Goal: Book appointment/travel/reservation

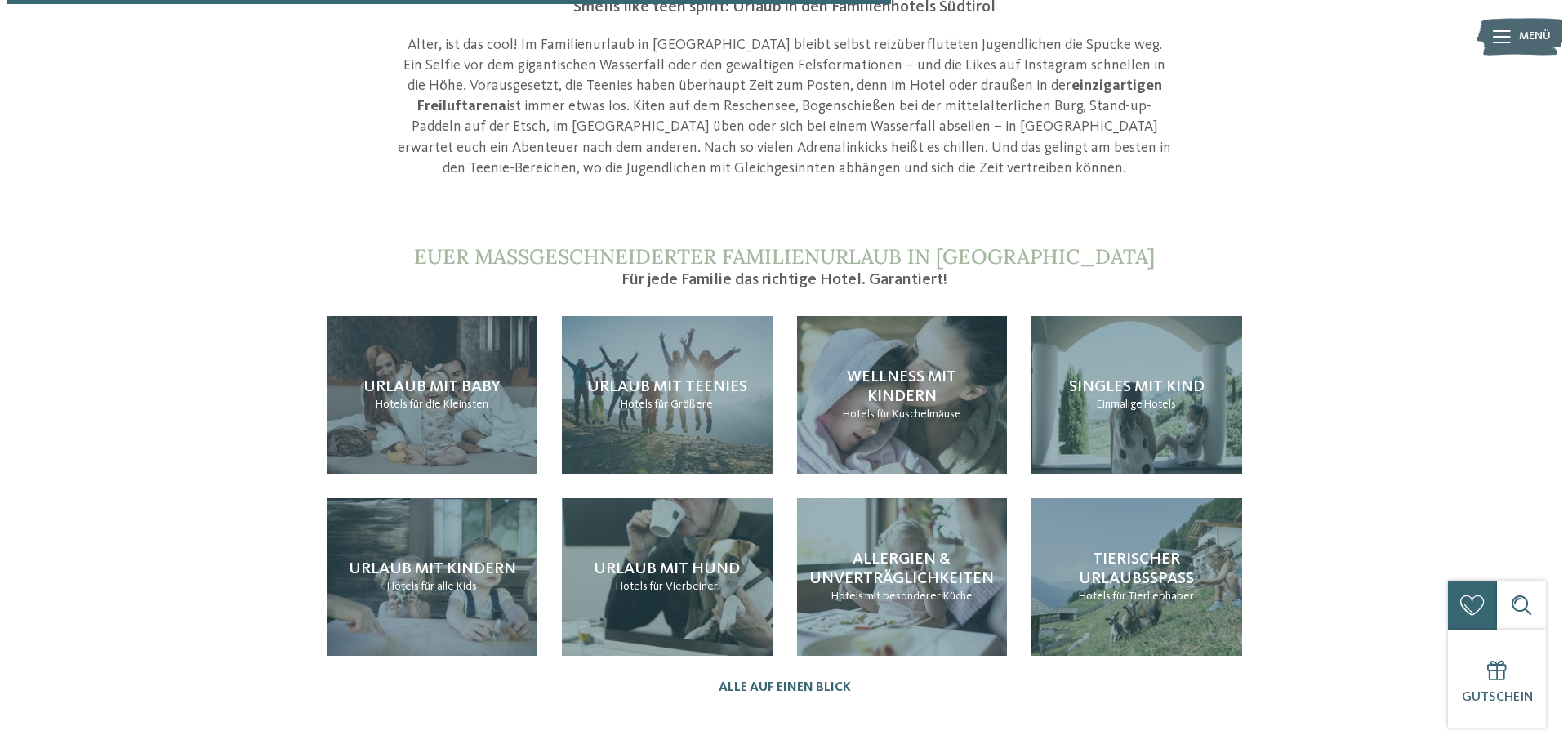
scroll to position [1552, 0]
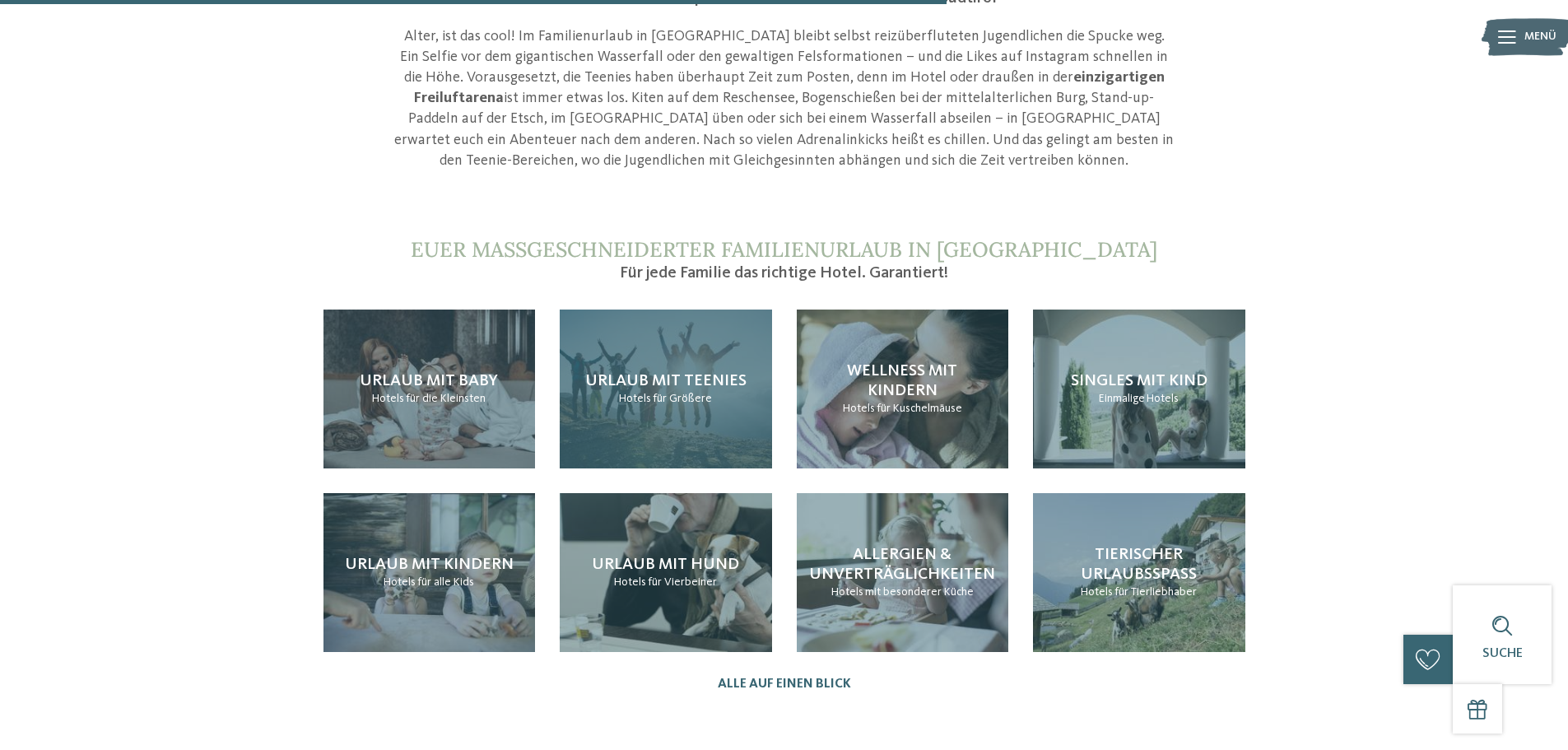
click at [666, 373] on span "Urlaub mit Teenies" at bounding box center [666, 381] width 161 height 16
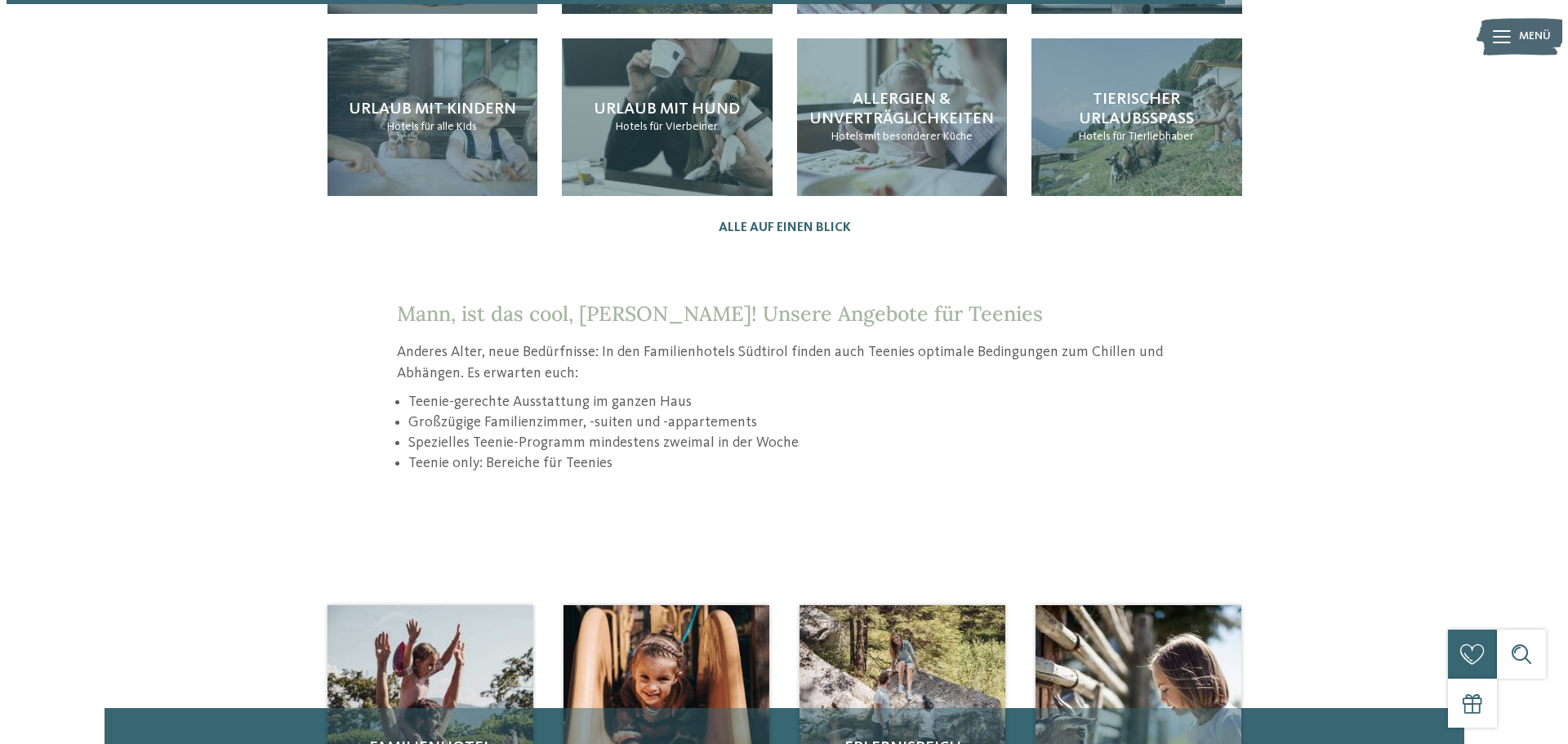
scroll to position [2042, 0]
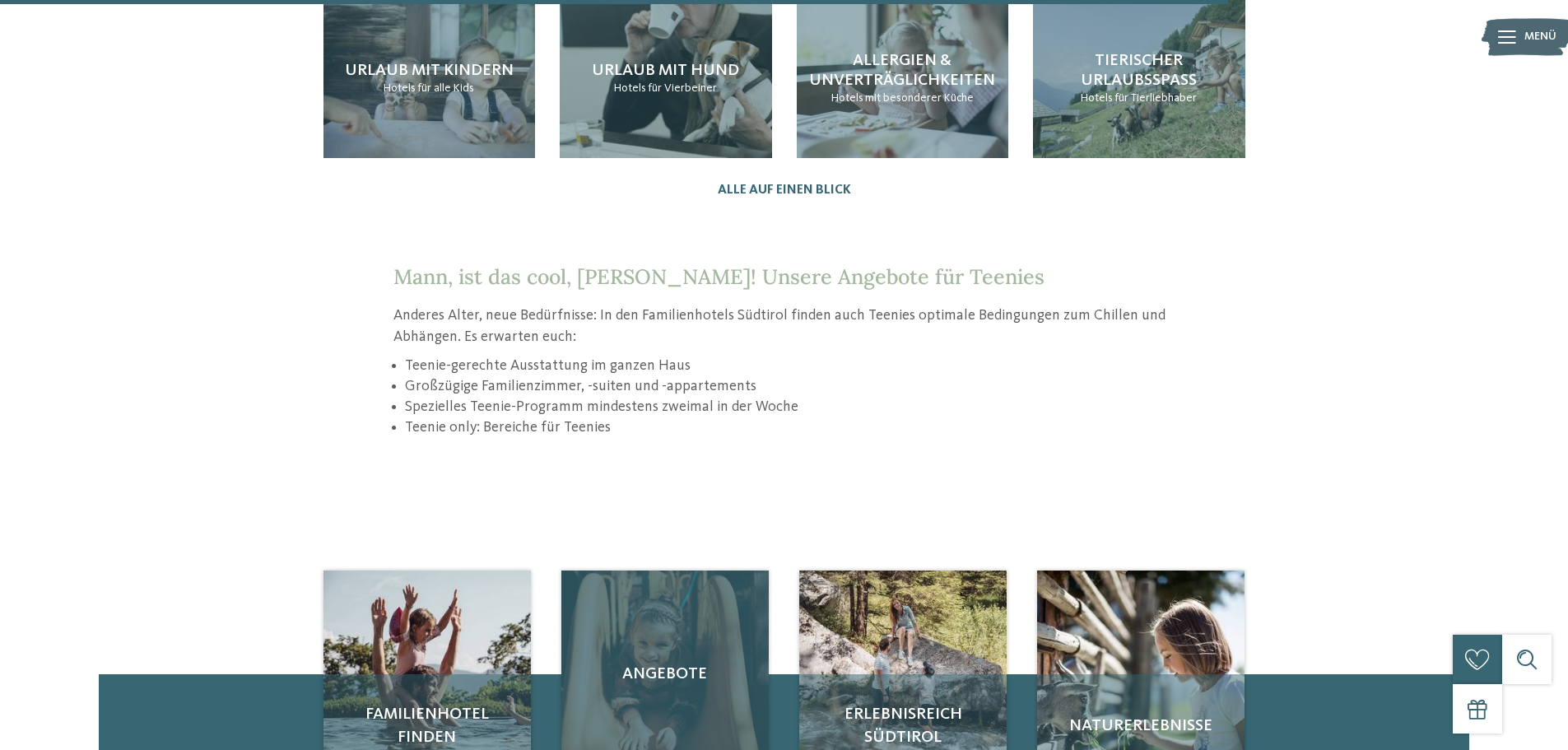
click at [681, 663] on span "Angebote" at bounding box center [665, 674] width 175 height 23
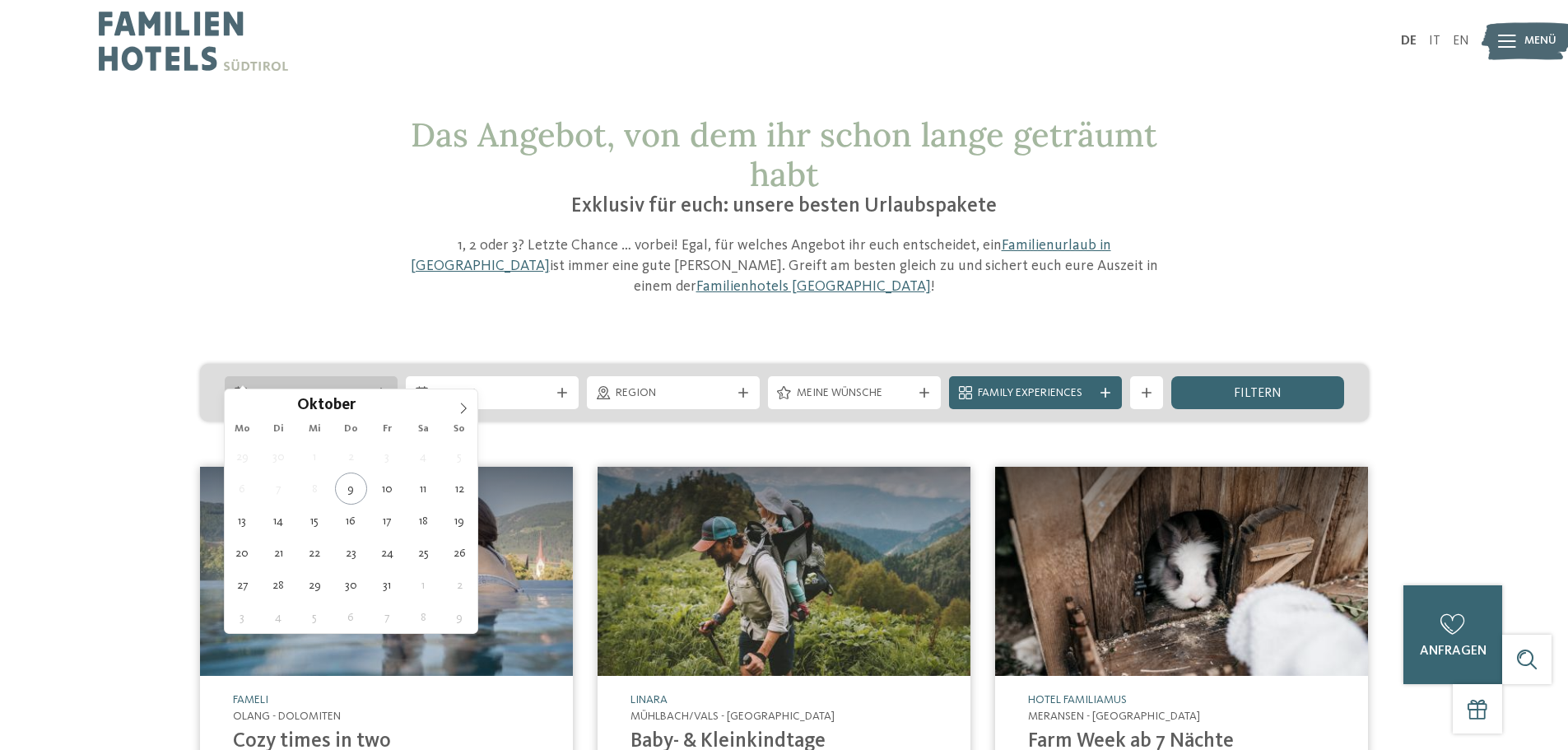
click at [320, 385] on span "Anreise" at bounding box center [312, 393] width 115 height 16
click at [462, 407] on icon at bounding box center [464, 408] width 11 height 11
type input "****"
click at [462, 407] on icon at bounding box center [464, 408] width 11 height 11
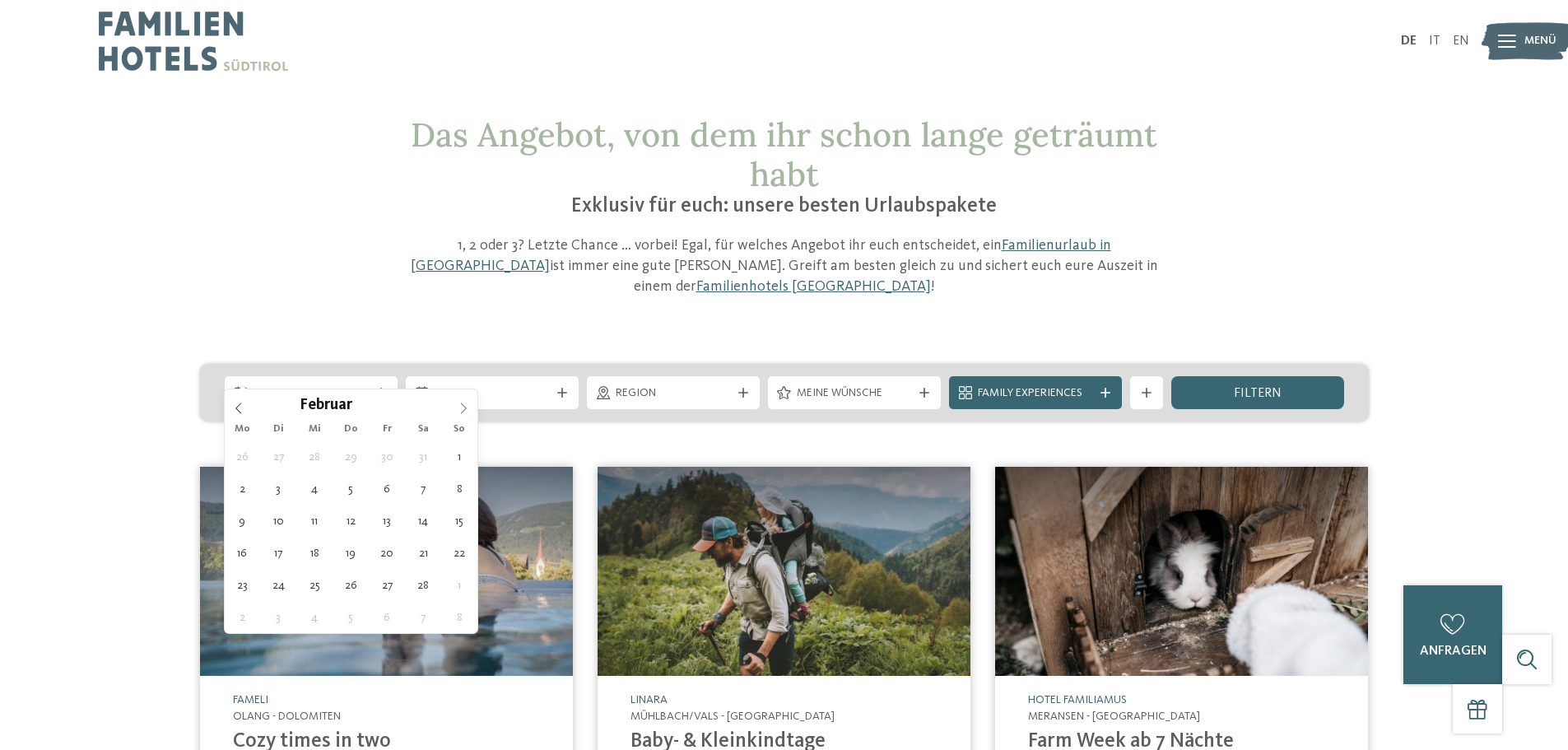
click at [462, 407] on icon at bounding box center [464, 408] width 11 height 11
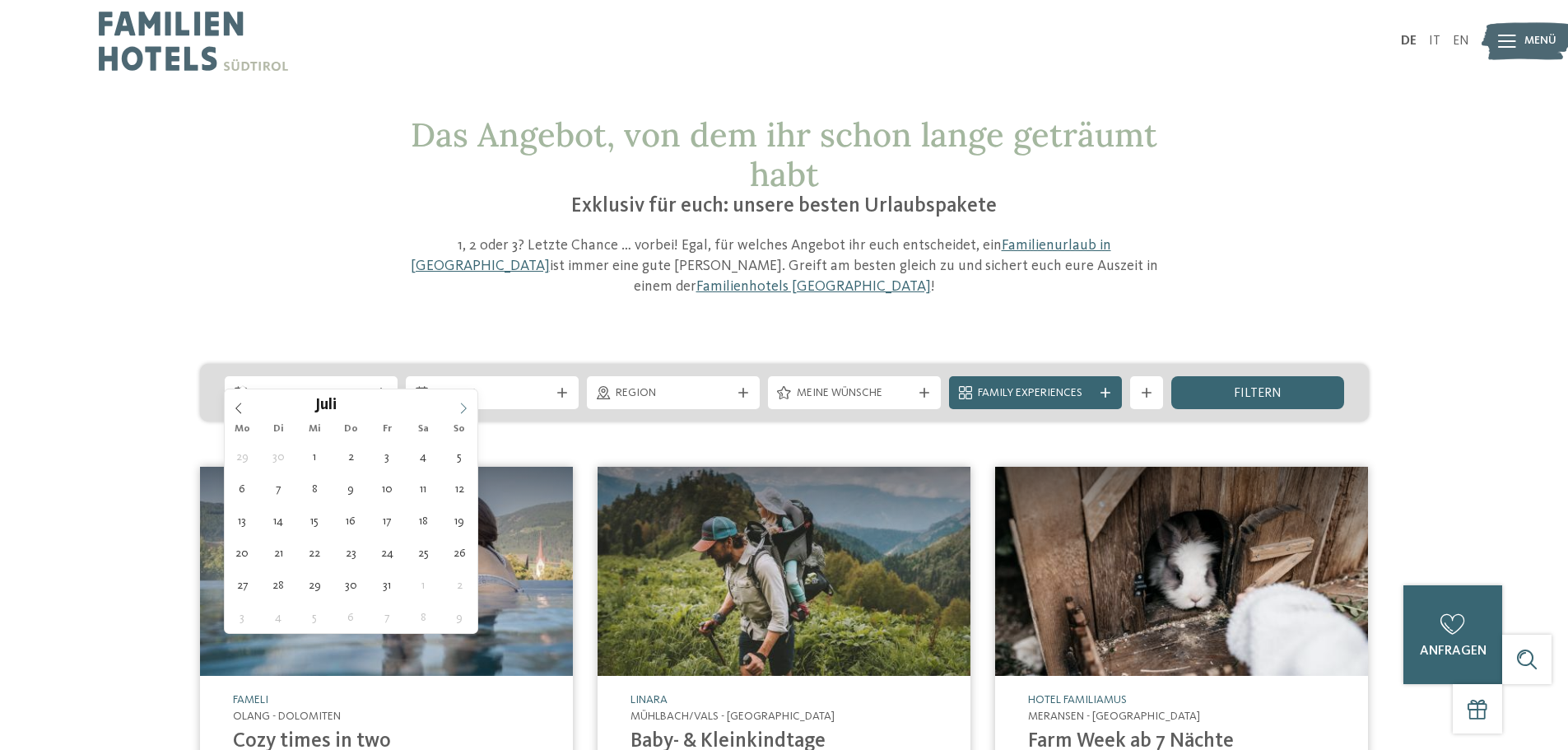
click at [462, 407] on icon at bounding box center [464, 408] width 11 height 11
type div "22.07.2026"
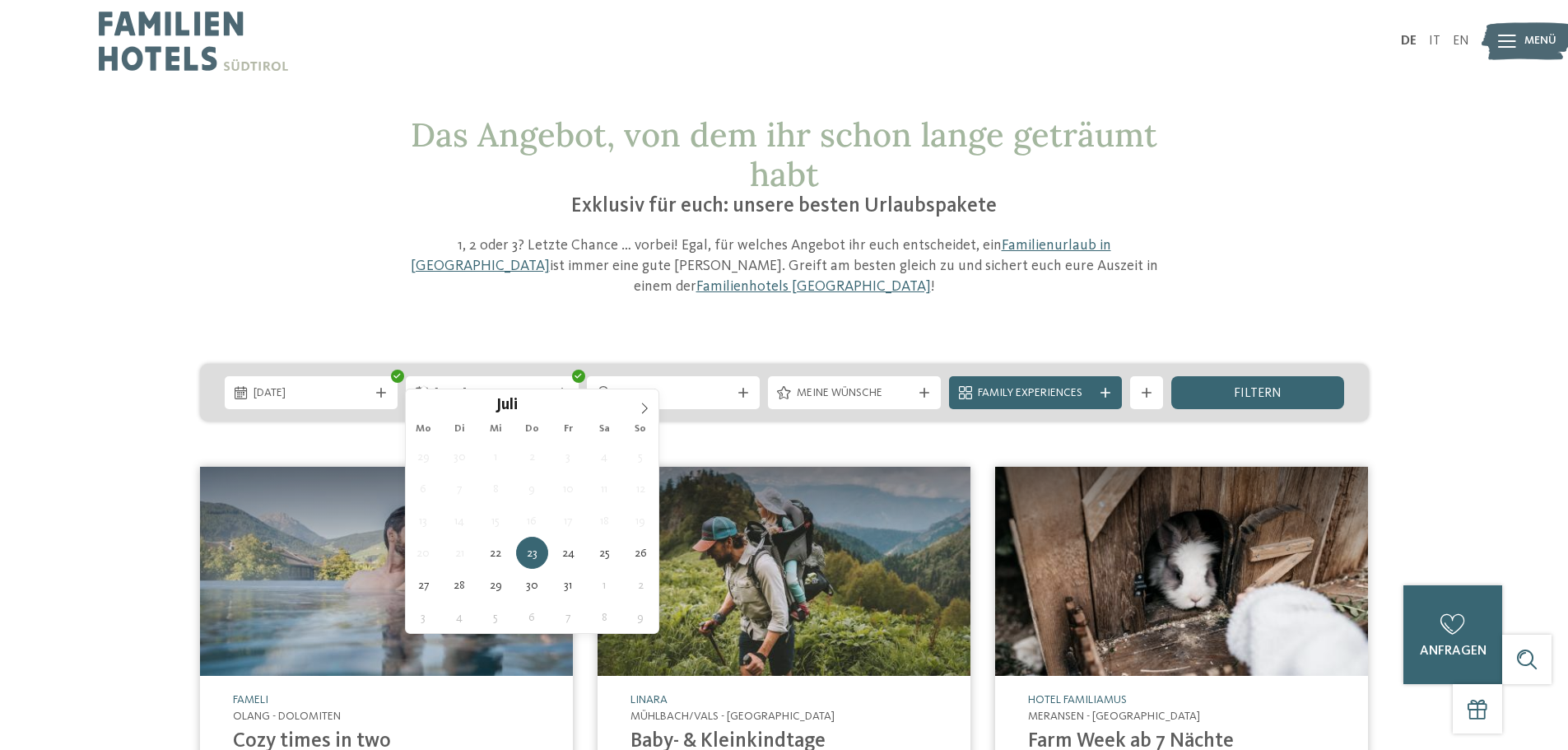
type input "****"
click at [640, 408] on icon at bounding box center [644, 408] width 11 height 11
type div "02.08.2026"
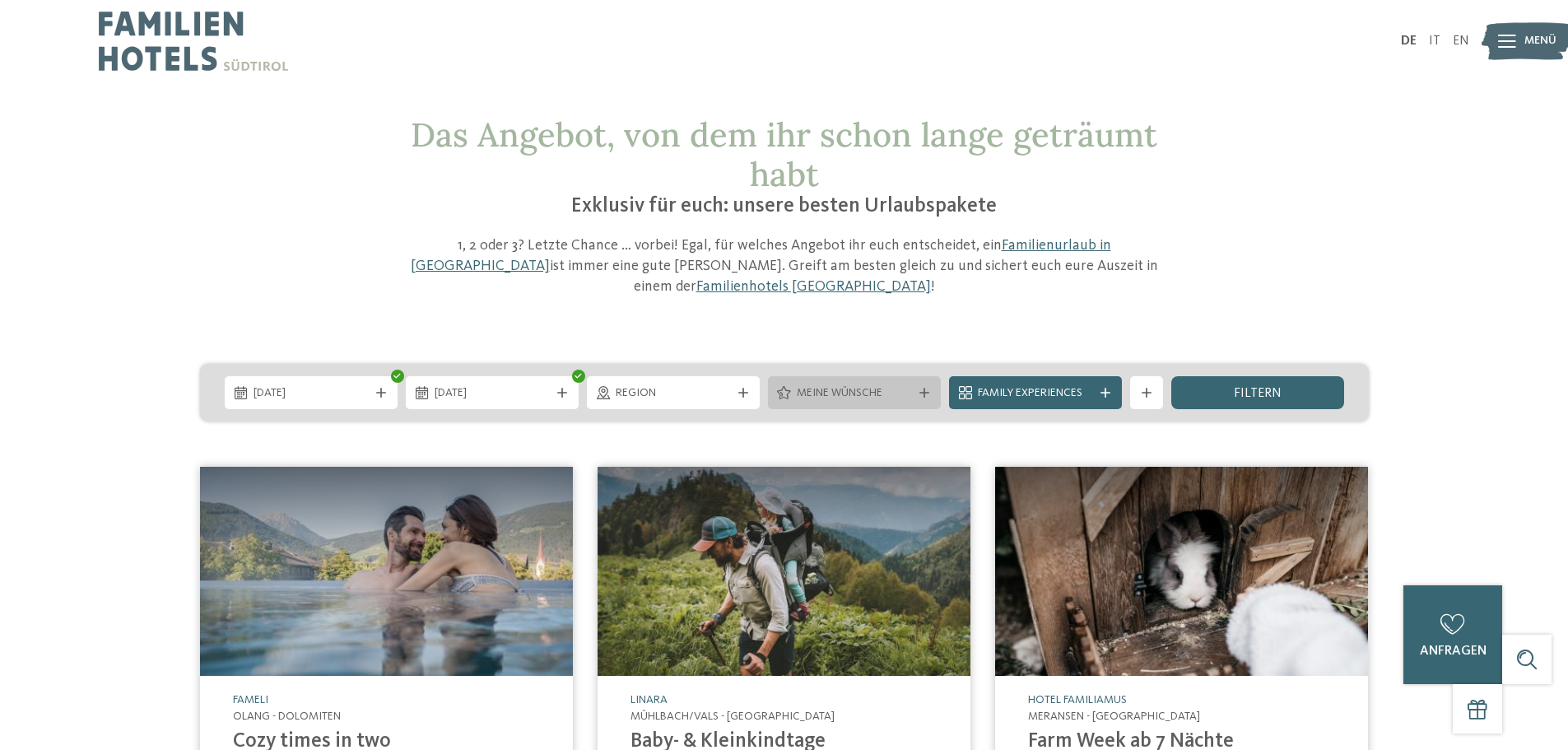
click at [878, 385] on span "Meine Wünsche" at bounding box center [854, 393] width 115 height 16
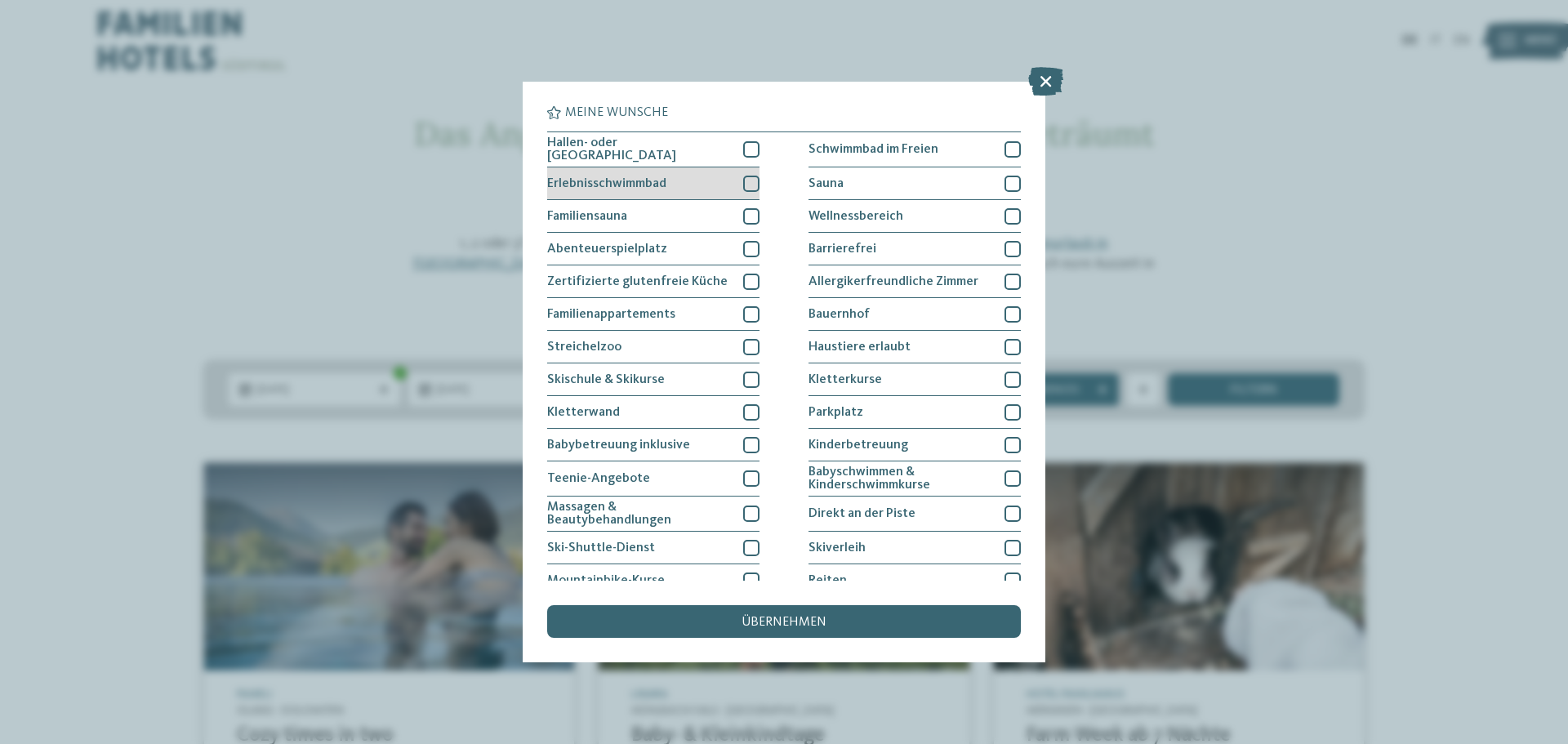
click at [745, 182] on div at bounding box center [750, 183] width 16 height 16
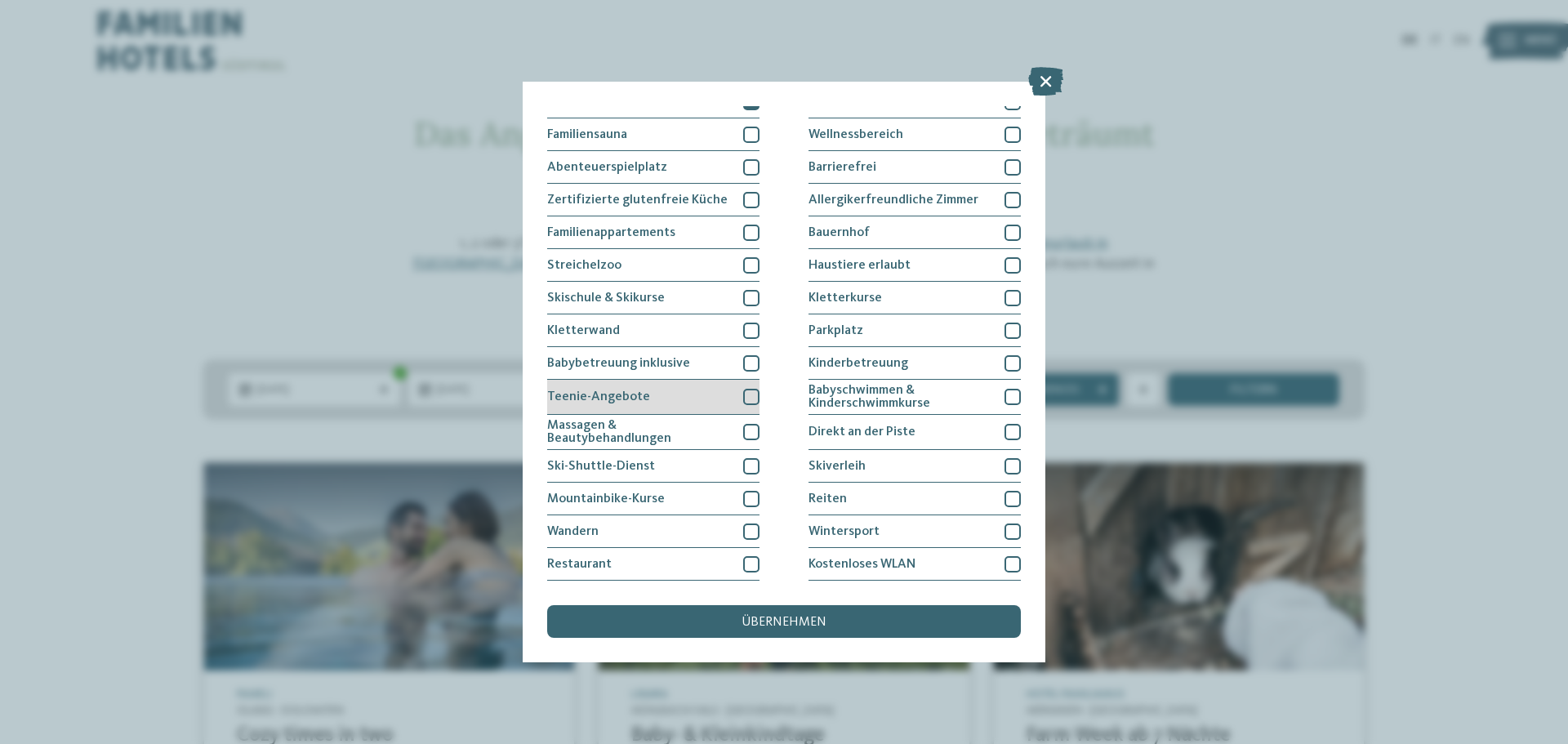
scroll to position [112, 0]
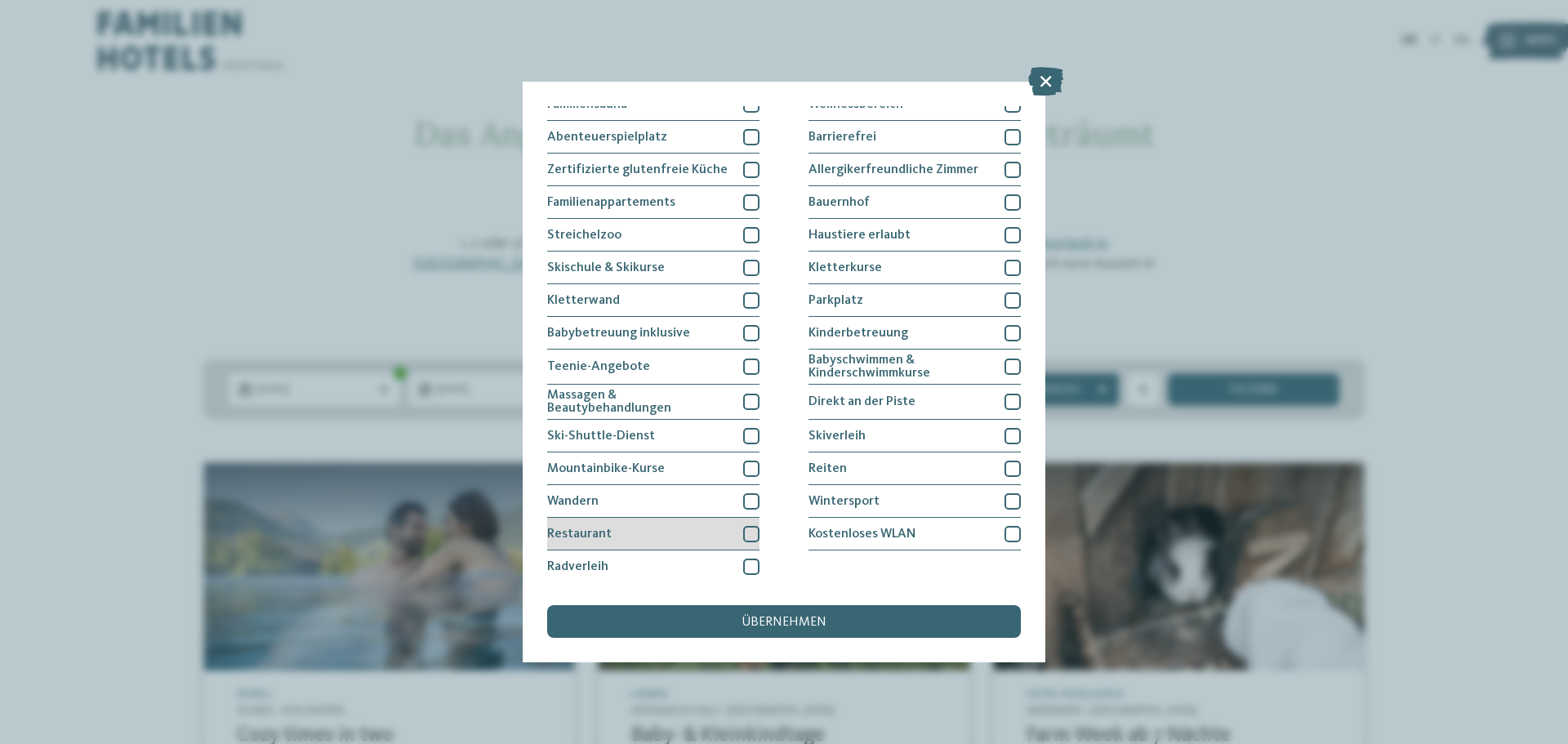
click at [752, 533] on div at bounding box center [750, 533] width 16 height 16
click at [1004, 531] on div at bounding box center [1012, 533] width 16 height 16
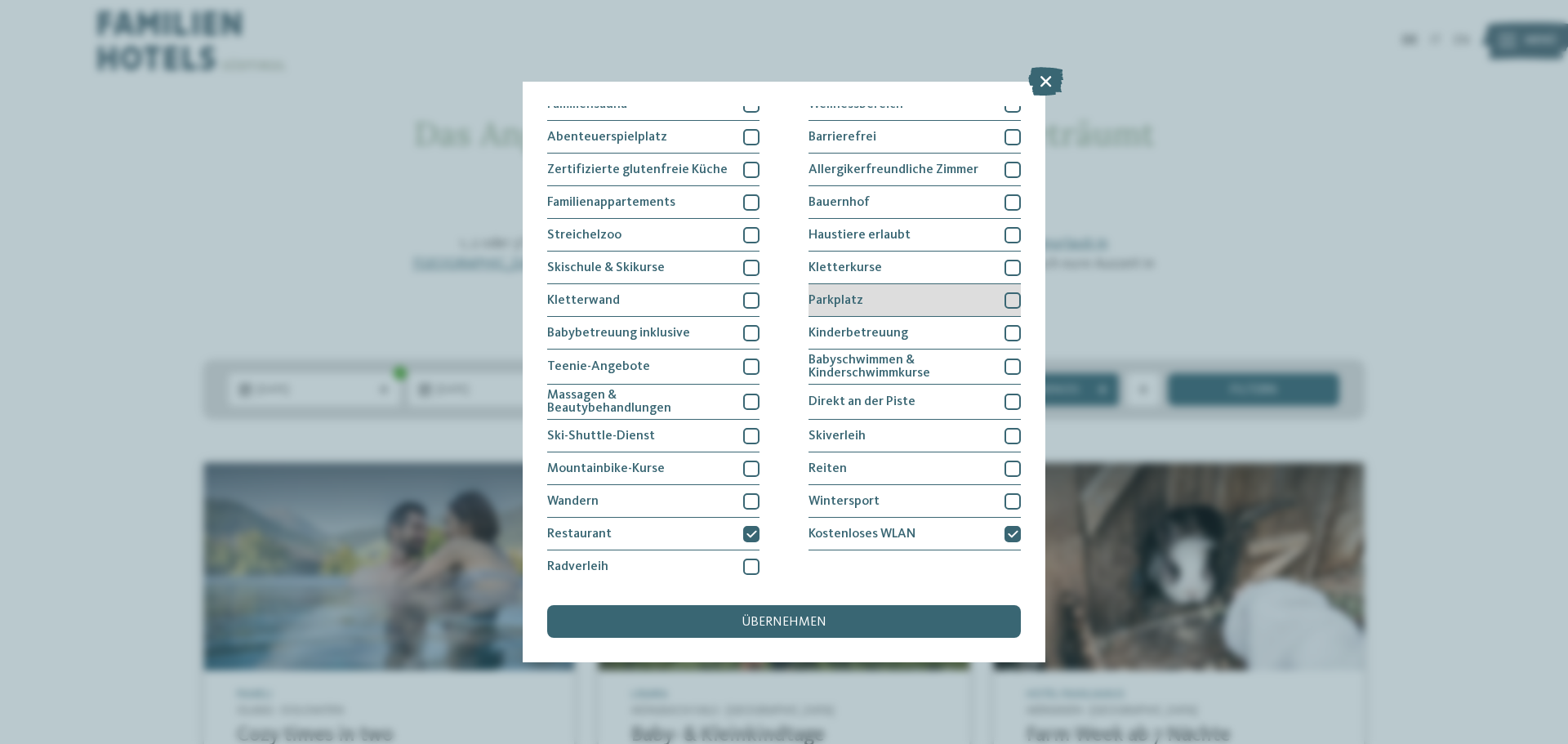
click at [1004, 297] on div at bounding box center [1012, 300] width 16 height 16
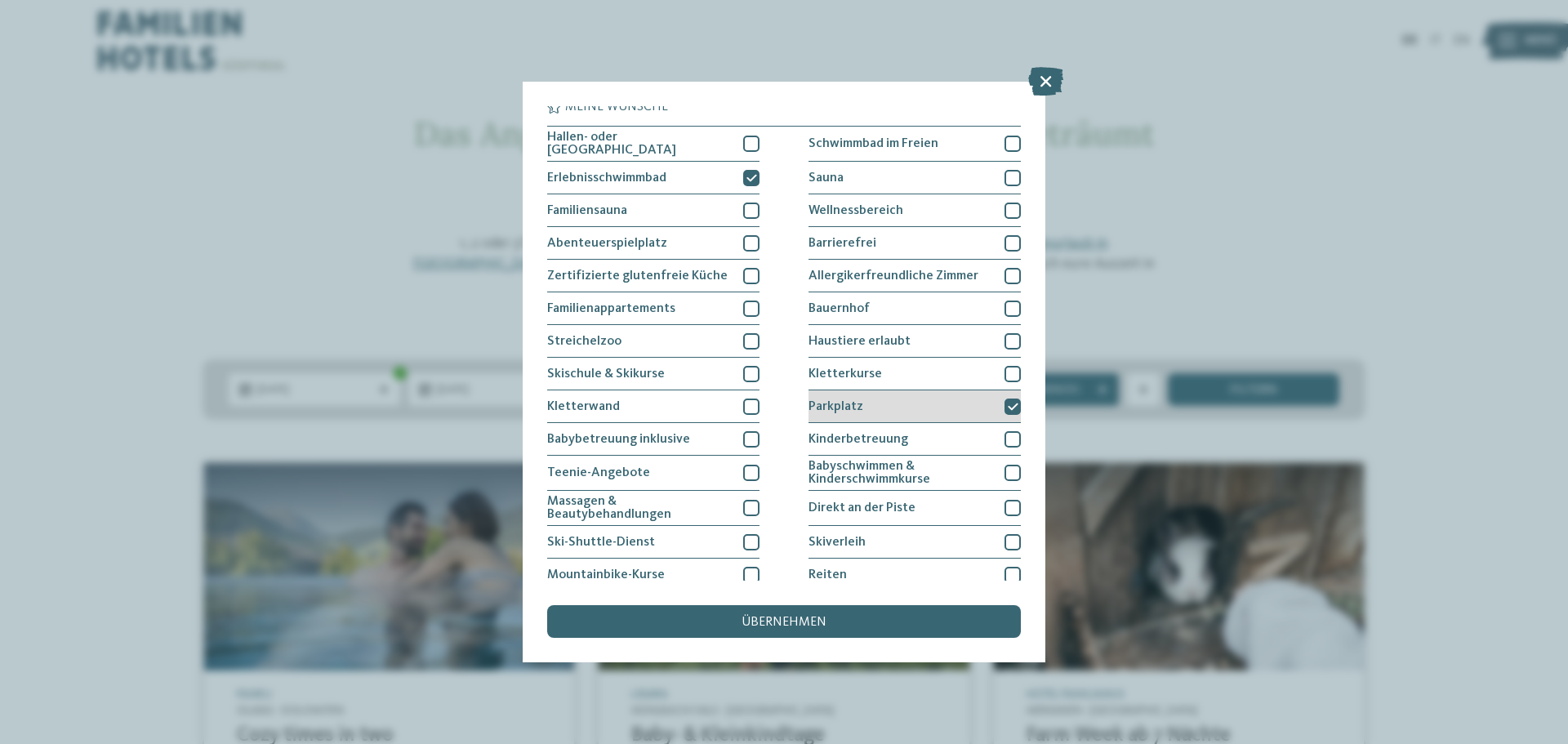
scroll to position [0, 0]
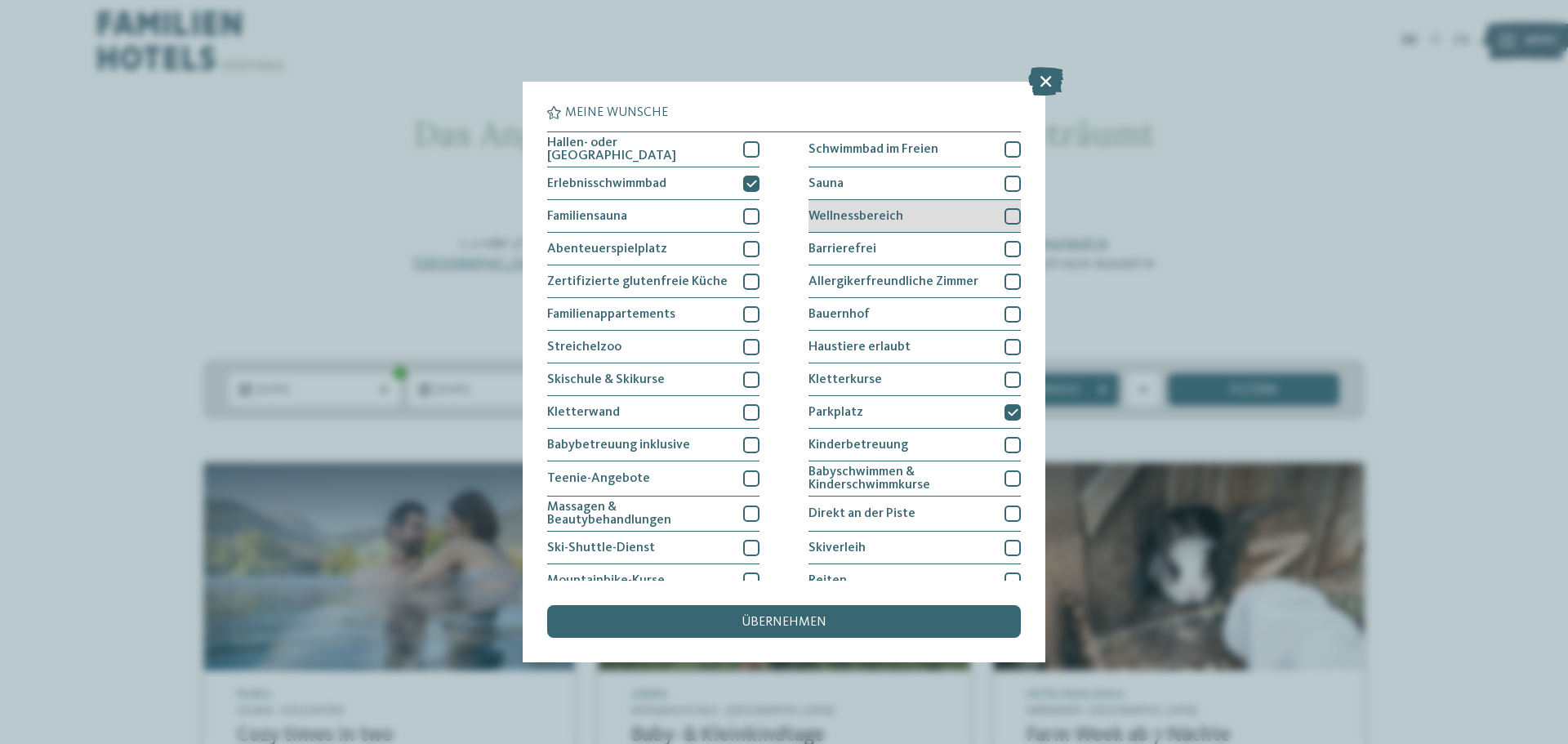
click at [1004, 214] on div at bounding box center [1012, 216] width 16 height 16
click at [1004, 178] on div at bounding box center [1012, 183] width 16 height 16
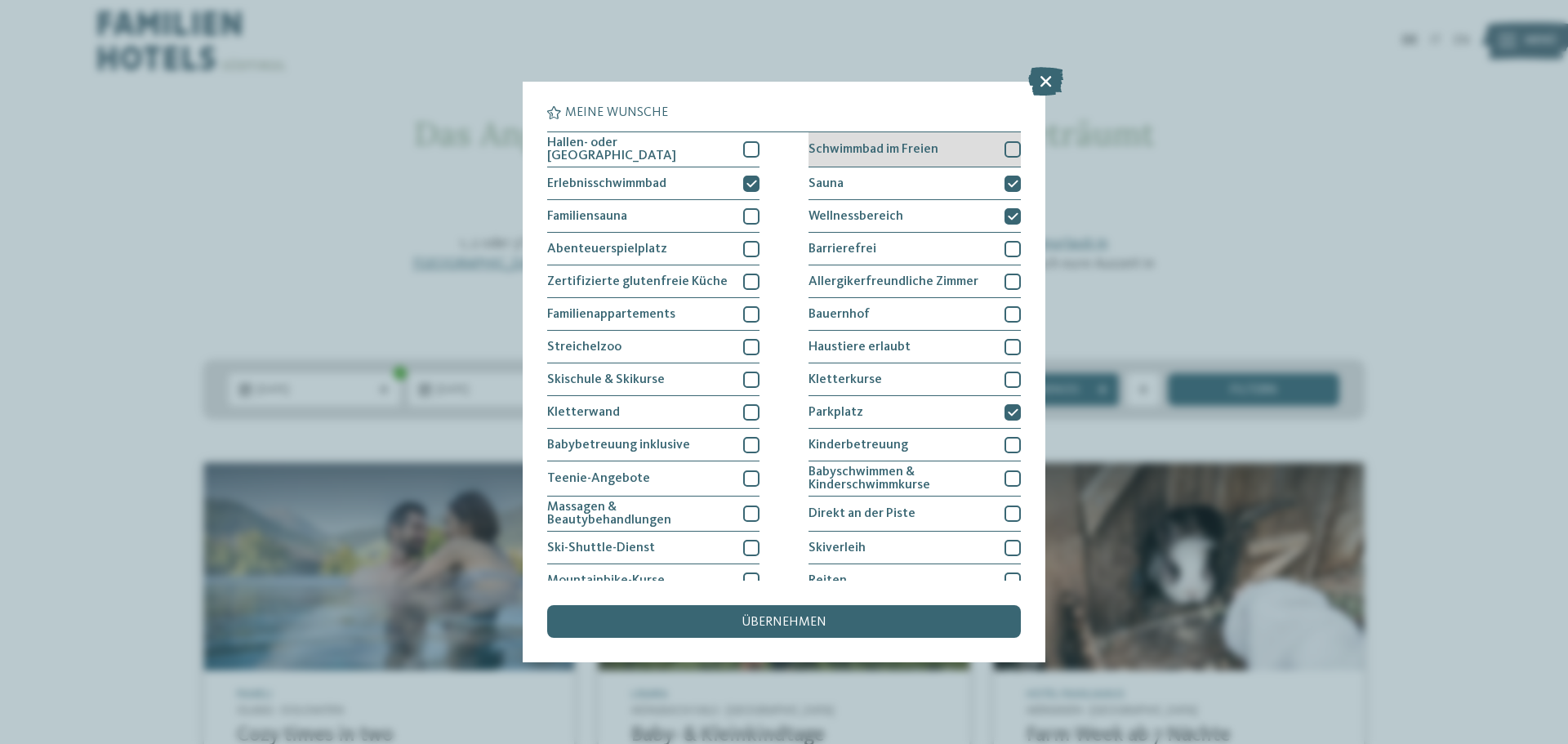
click at [1004, 149] on div at bounding box center [1012, 149] width 16 height 16
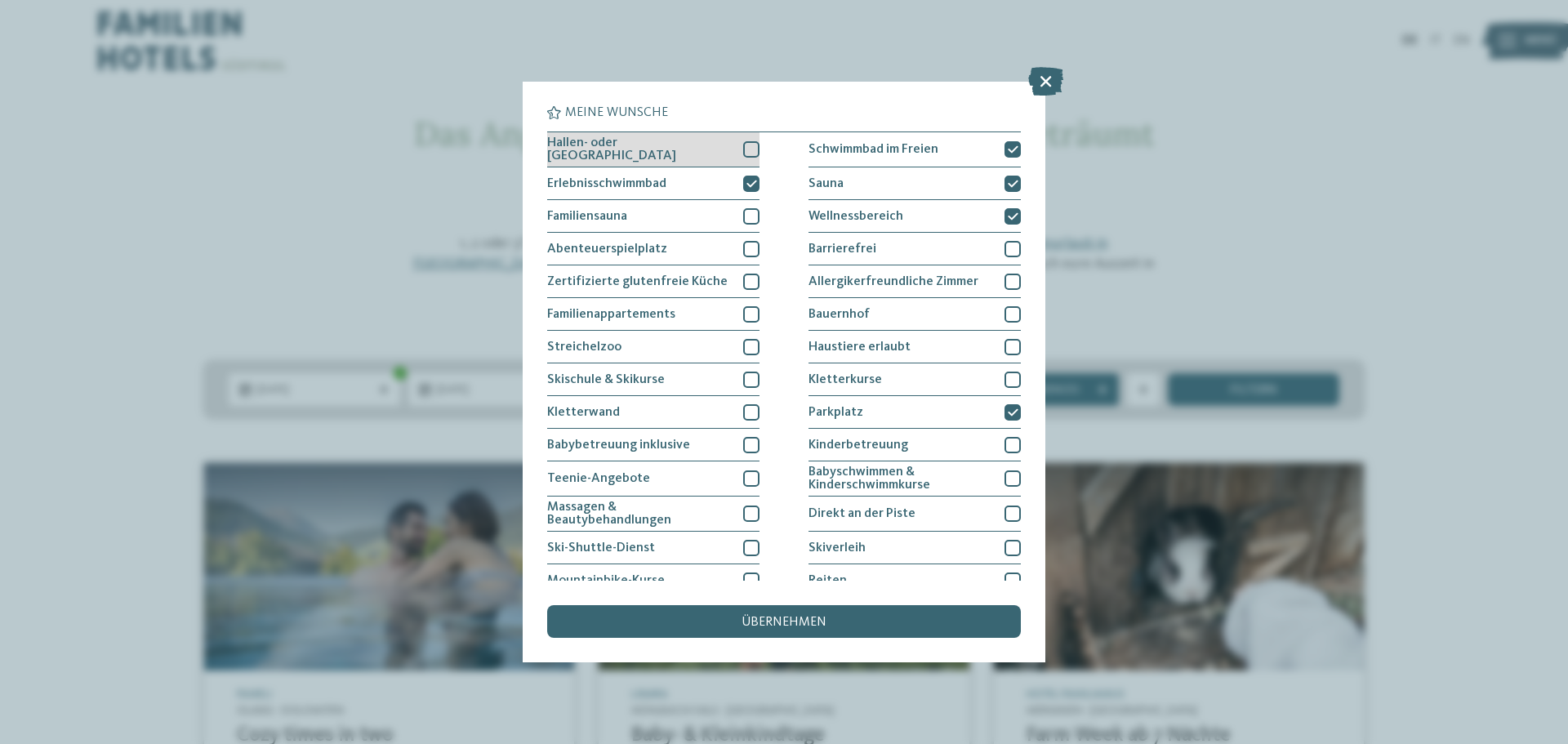
click at [743, 145] on div at bounding box center [750, 149] width 16 height 16
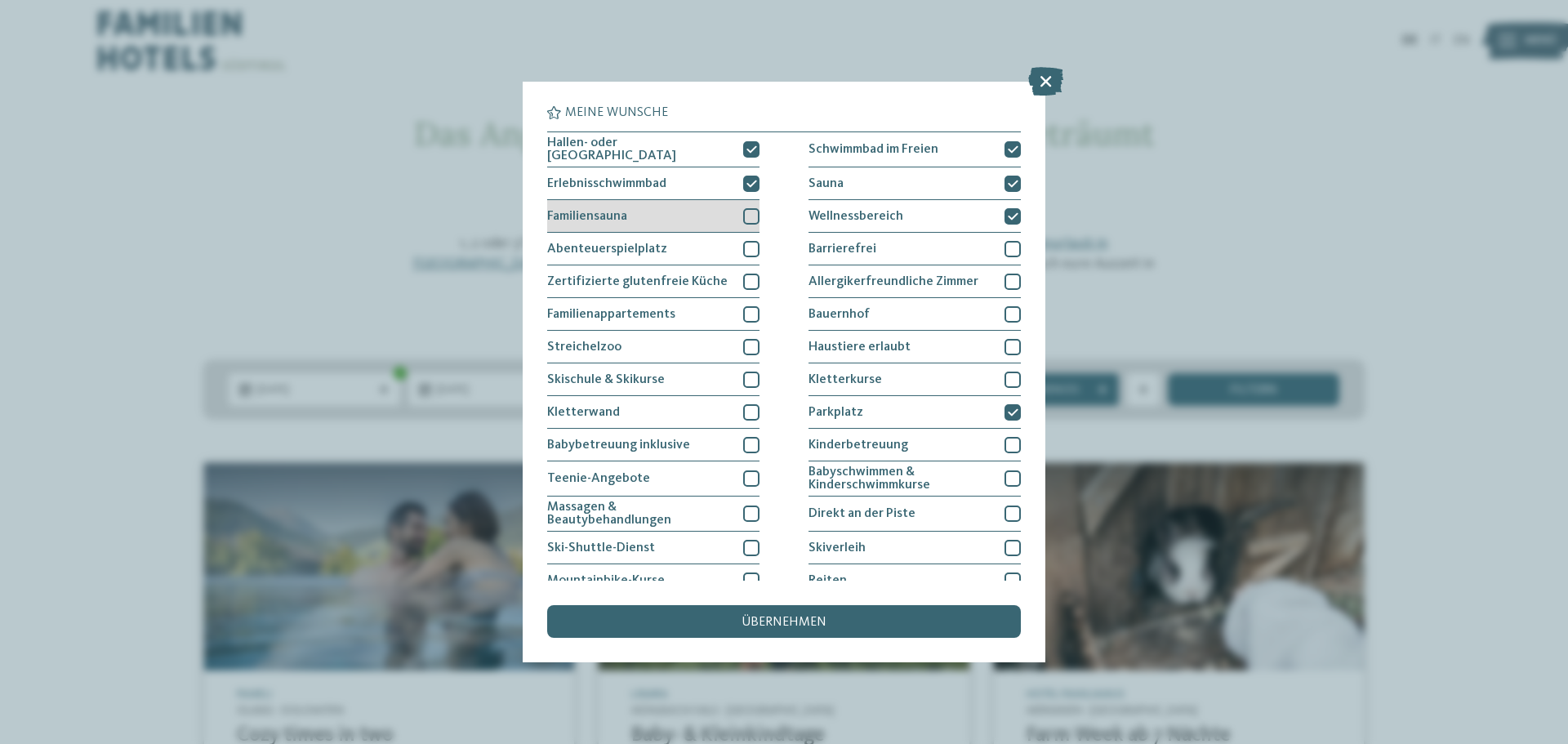
click at [745, 214] on div at bounding box center [750, 216] width 16 height 16
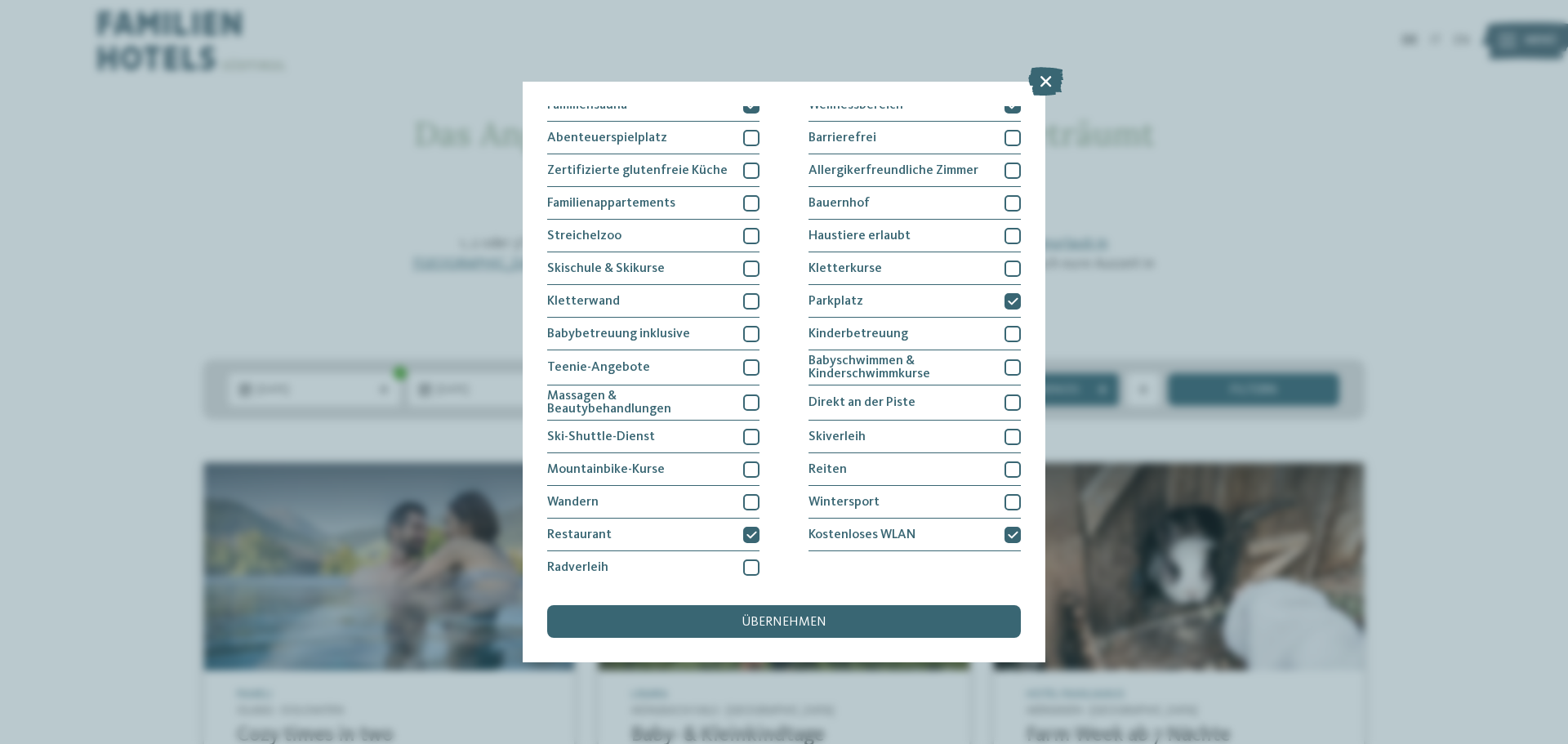
scroll to position [112, 0]
click at [746, 496] on div at bounding box center [750, 501] width 16 height 16
click at [815, 627] on span "übernehmen" at bounding box center [784, 622] width 85 height 13
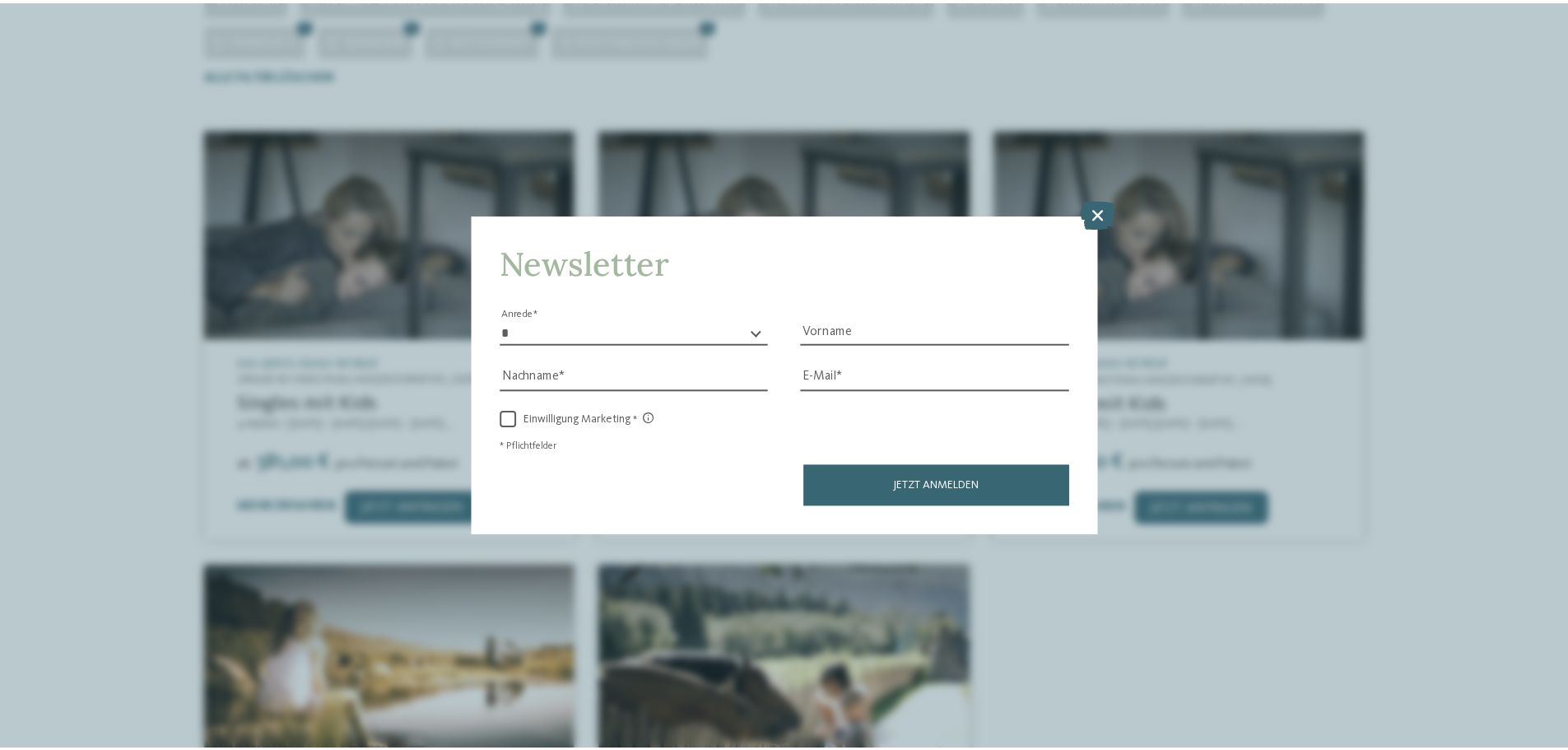
scroll to position [485, 0]
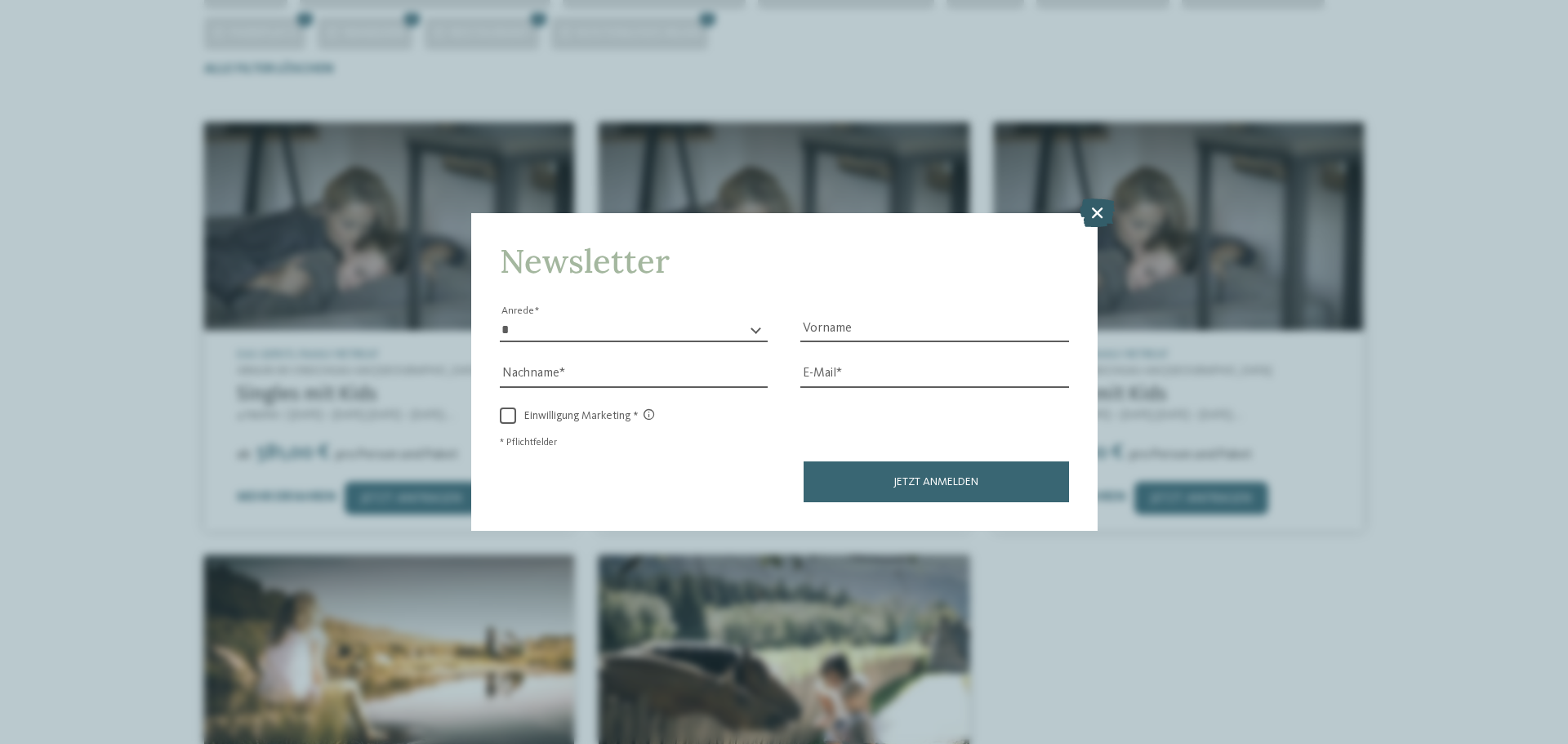
click at [1098, 212] on icon at bounding box center [1096, 213] width 35 height 29
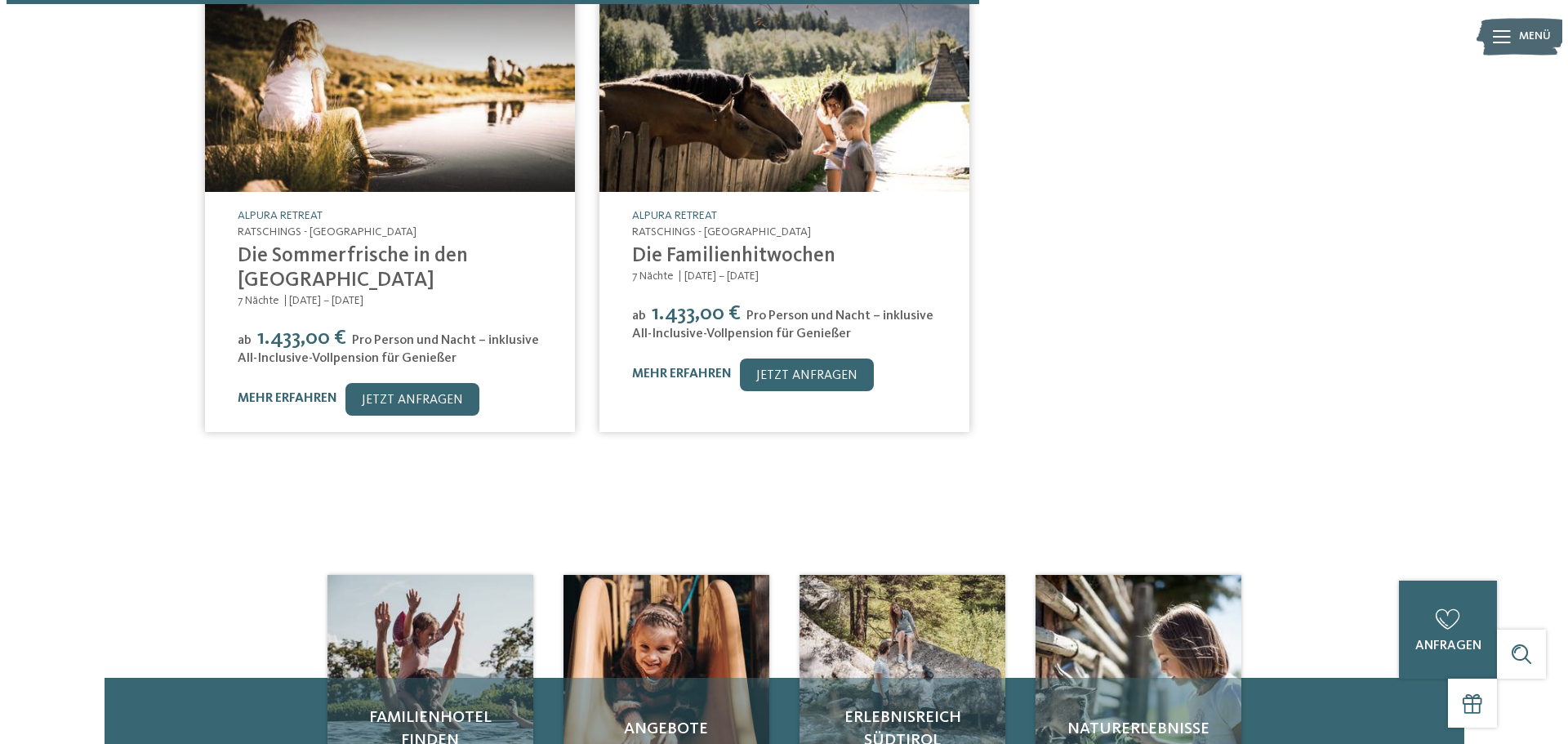
scroll to position [807, 0]
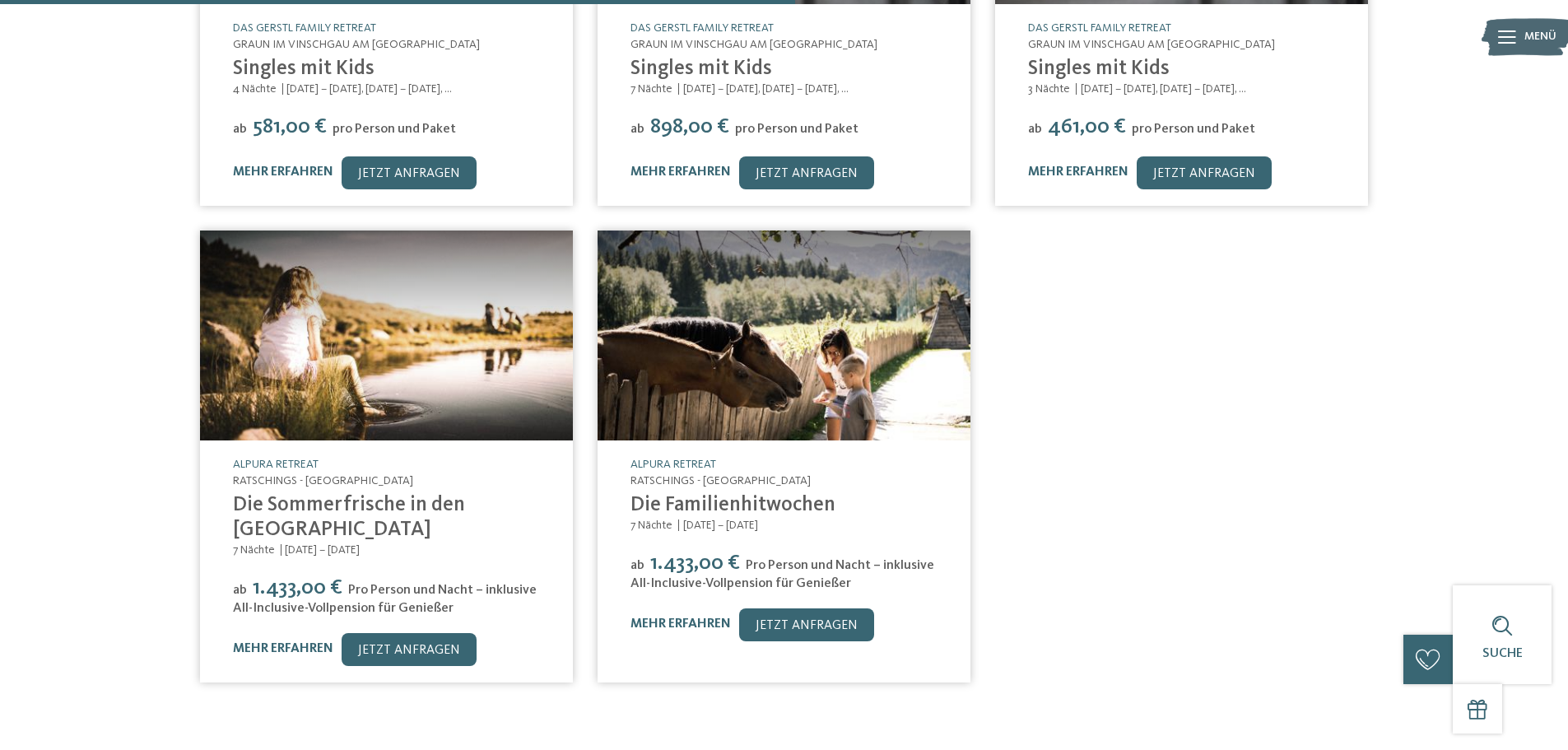
click at [292, 633] on div "mehr erfahren jetzt anfragen" at bounding box center [386, 649] width 307 height 33
click at [293, 642] on link "mehr erfahren" at bounding box center [283, 649] width 100 height 13
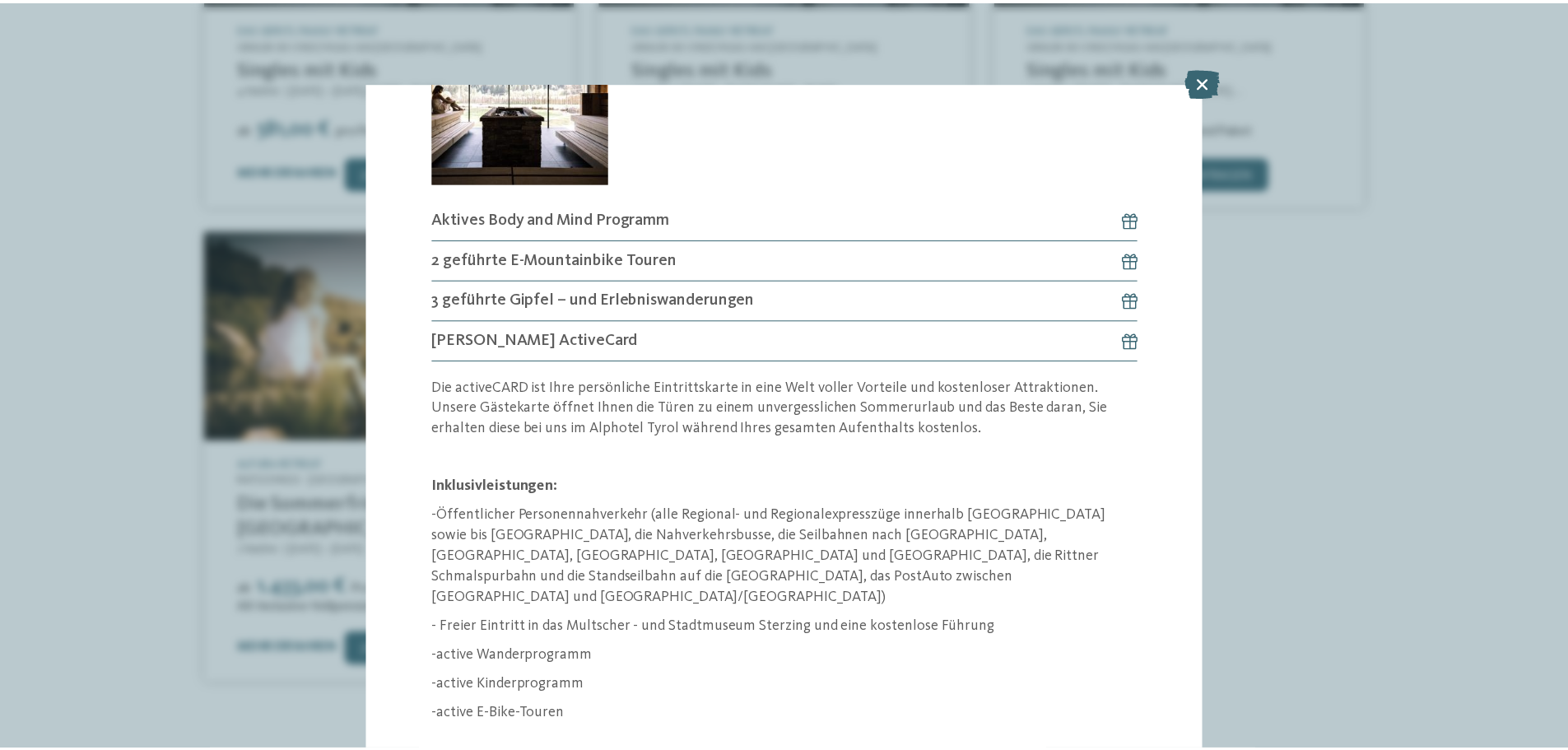
scroll to position [1647, 0]
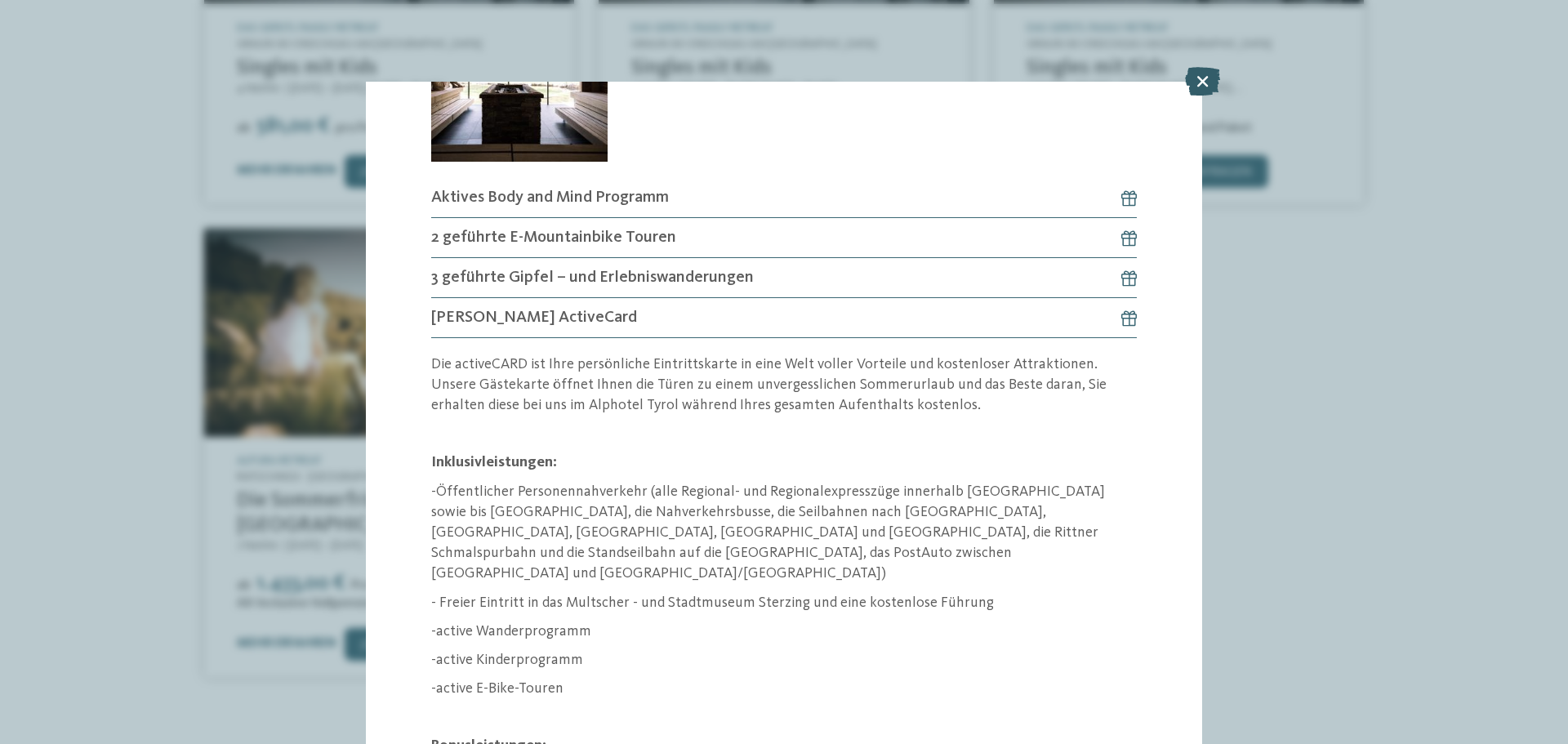
click at [1204, 86] on icon at bounding box center [1202, 81] width 35 height 29
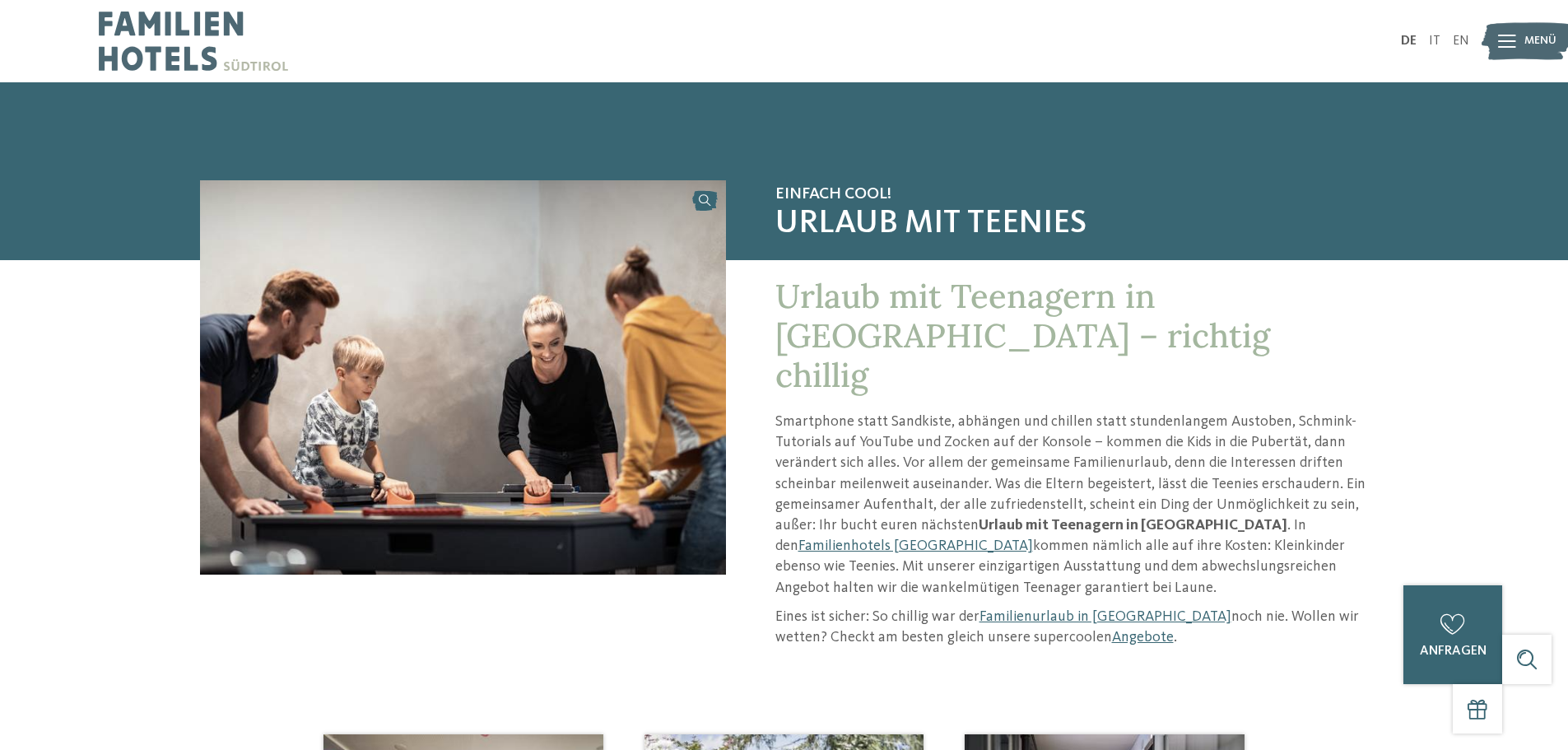
click at [1522, 38] on img at bounding box center [1526, 42] width 91 height 45
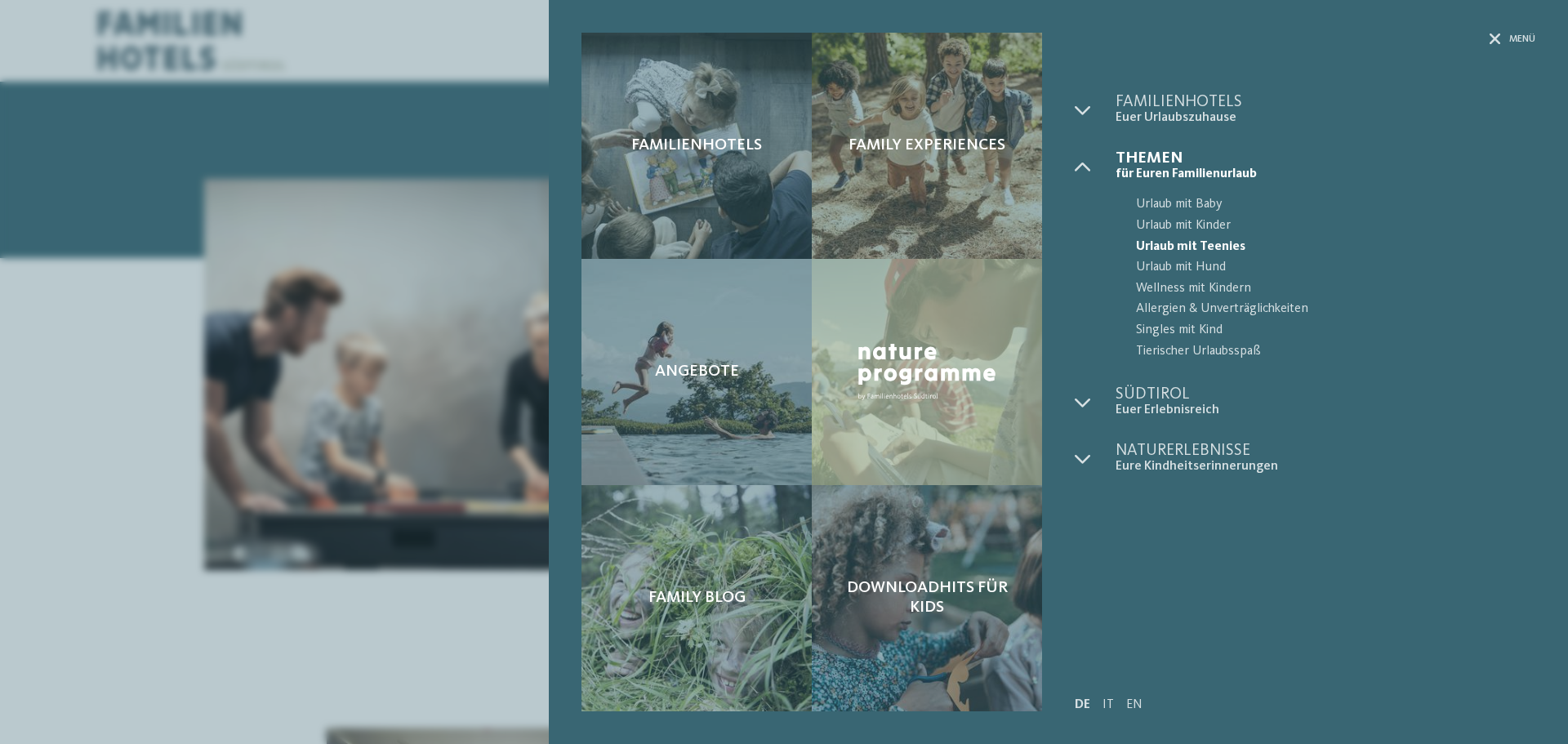
click at [1187, 244] on span "Urlaub mit Teenies" at bounding box center [1336, 247] width 399 height 22
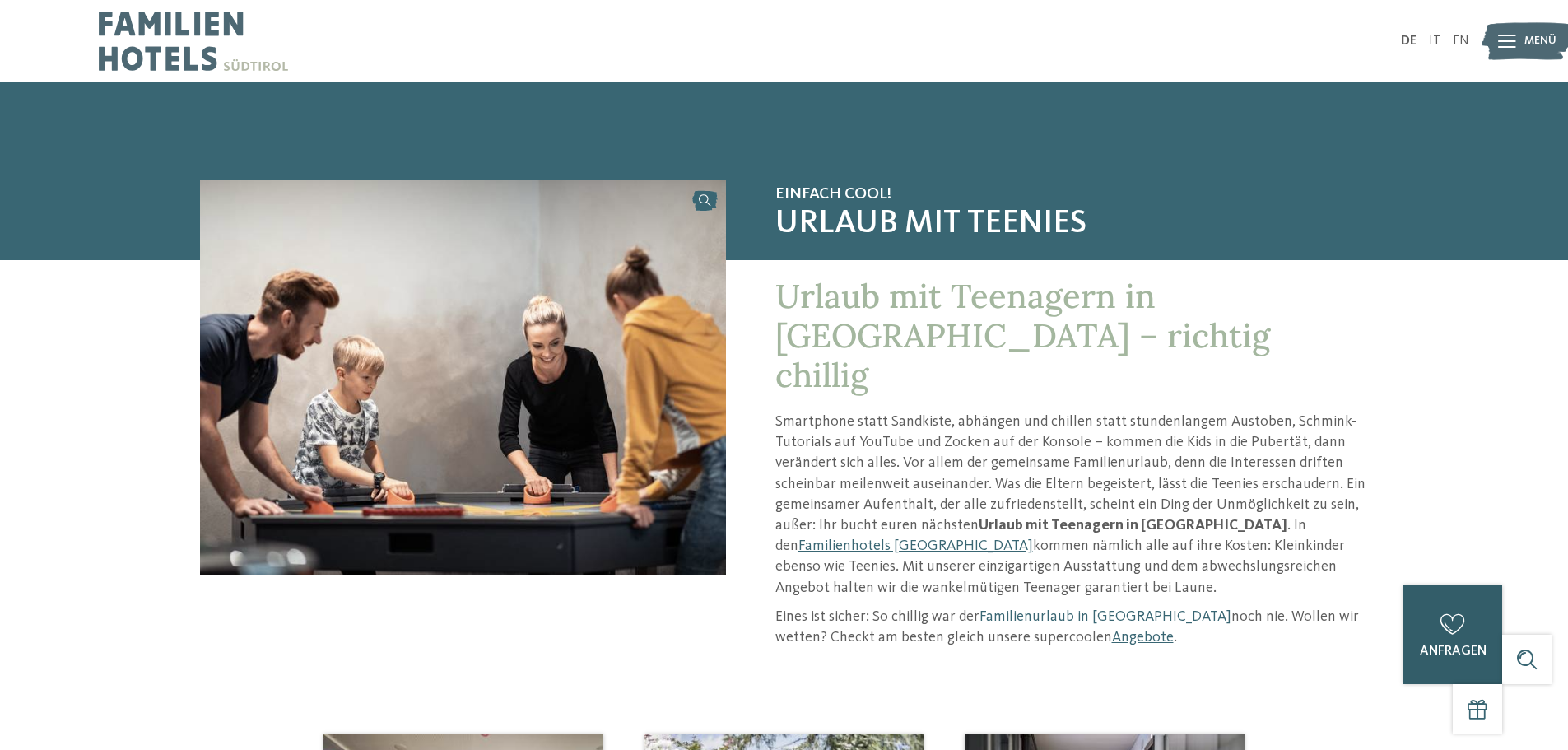
click at [1450, 640] on div "0 anfragen 0 von 5 Hotels zur Anfrage hinzugefügt jetzt anfragen" at bounding box center [1452, 635] width 99 height 99
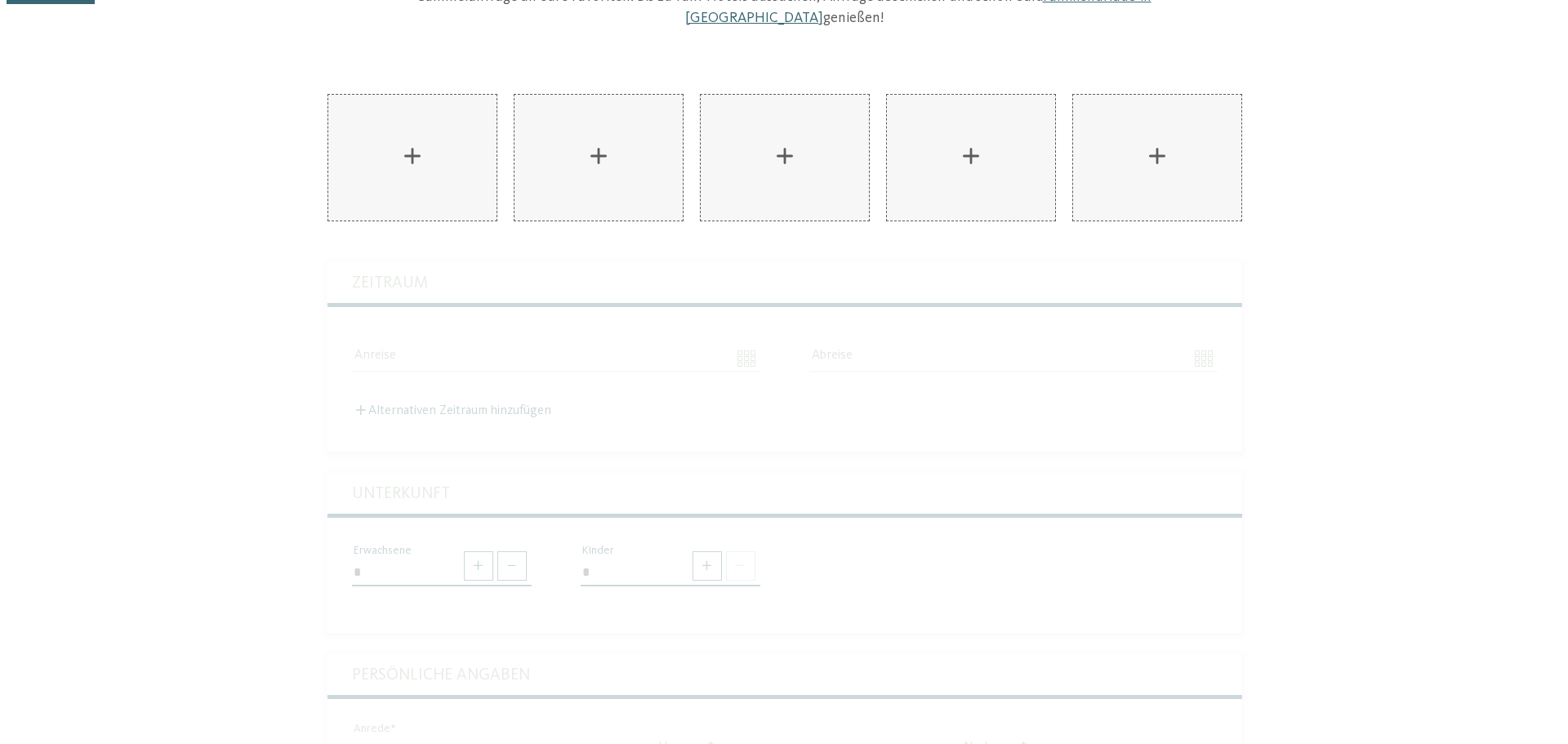
scroll to position [82, 0]
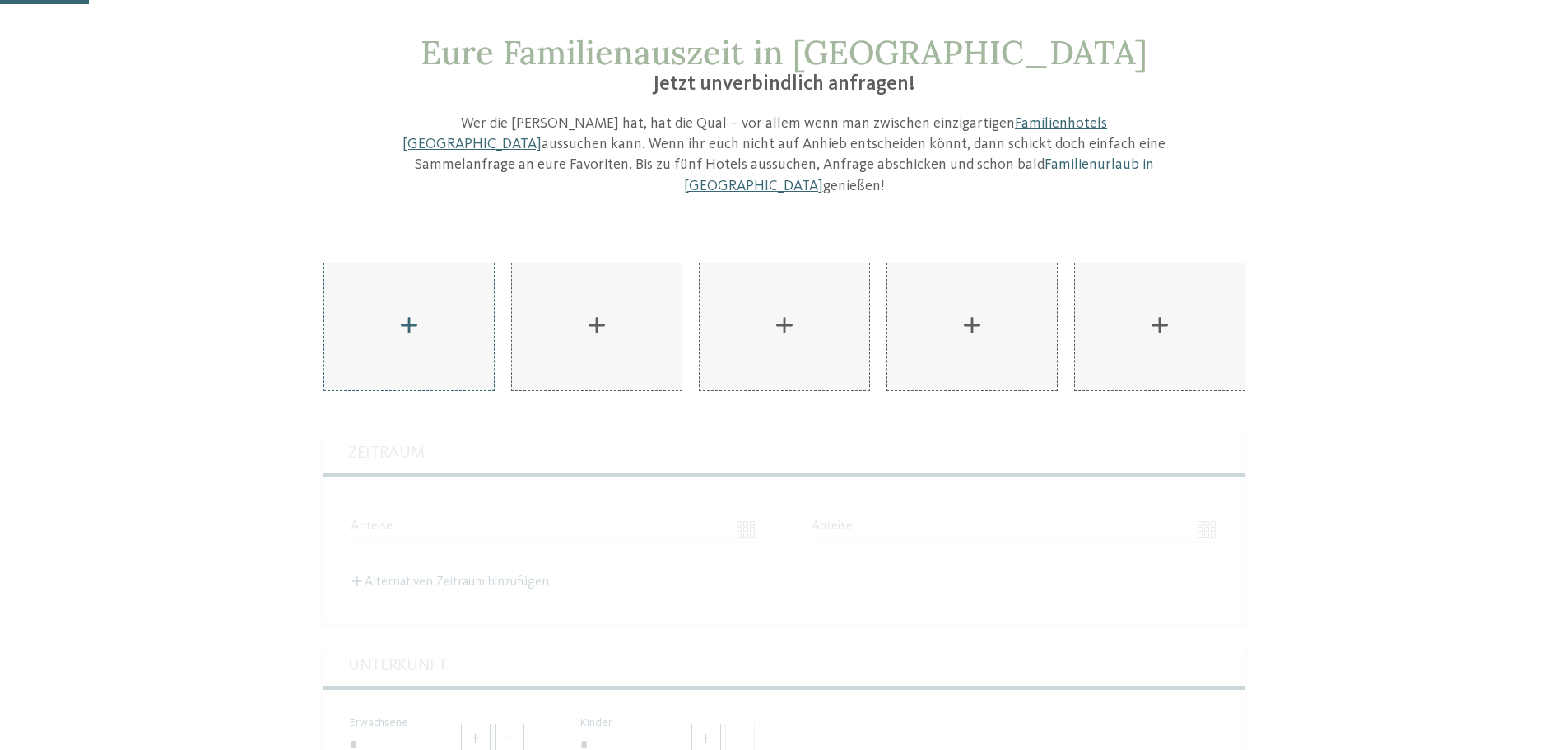
click at [394, 304] on div "AKI Family Resort PLOSE hinzufügen" at bounding box center [409, 327] width 170 height 127
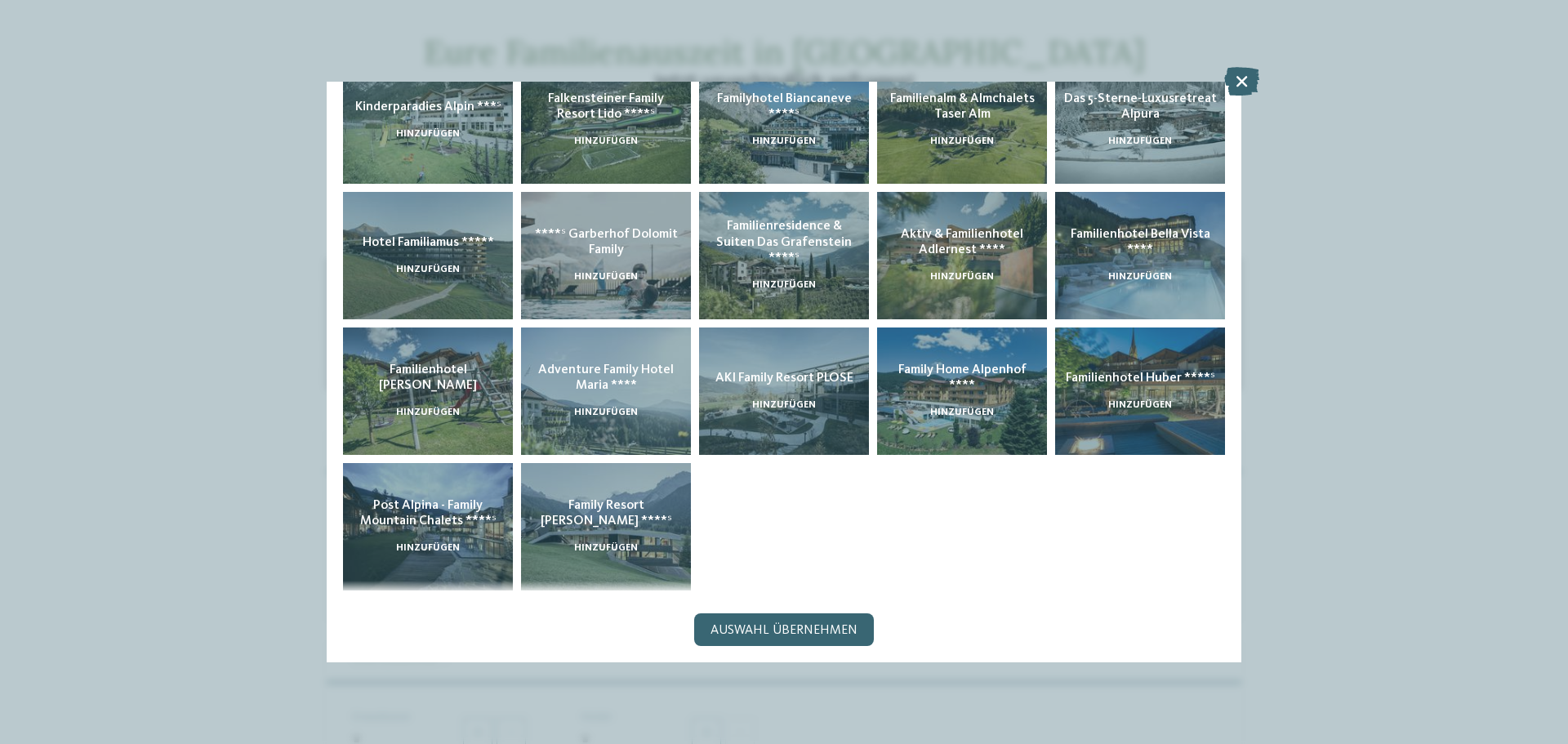
scroll to position [323, 0]
